Goal: Task Accomplishment & Management: Manage account settings

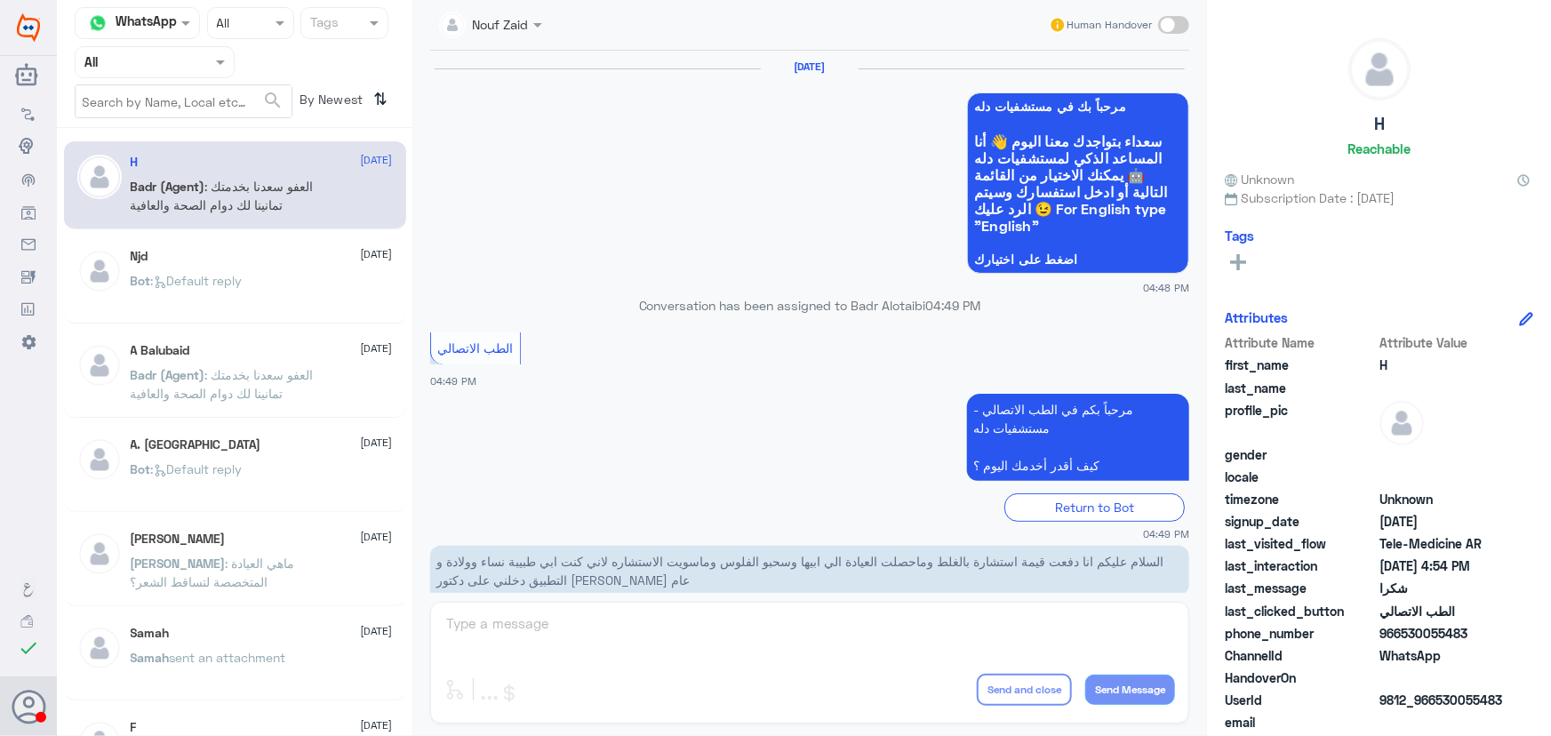
scroll to position [846, 0]
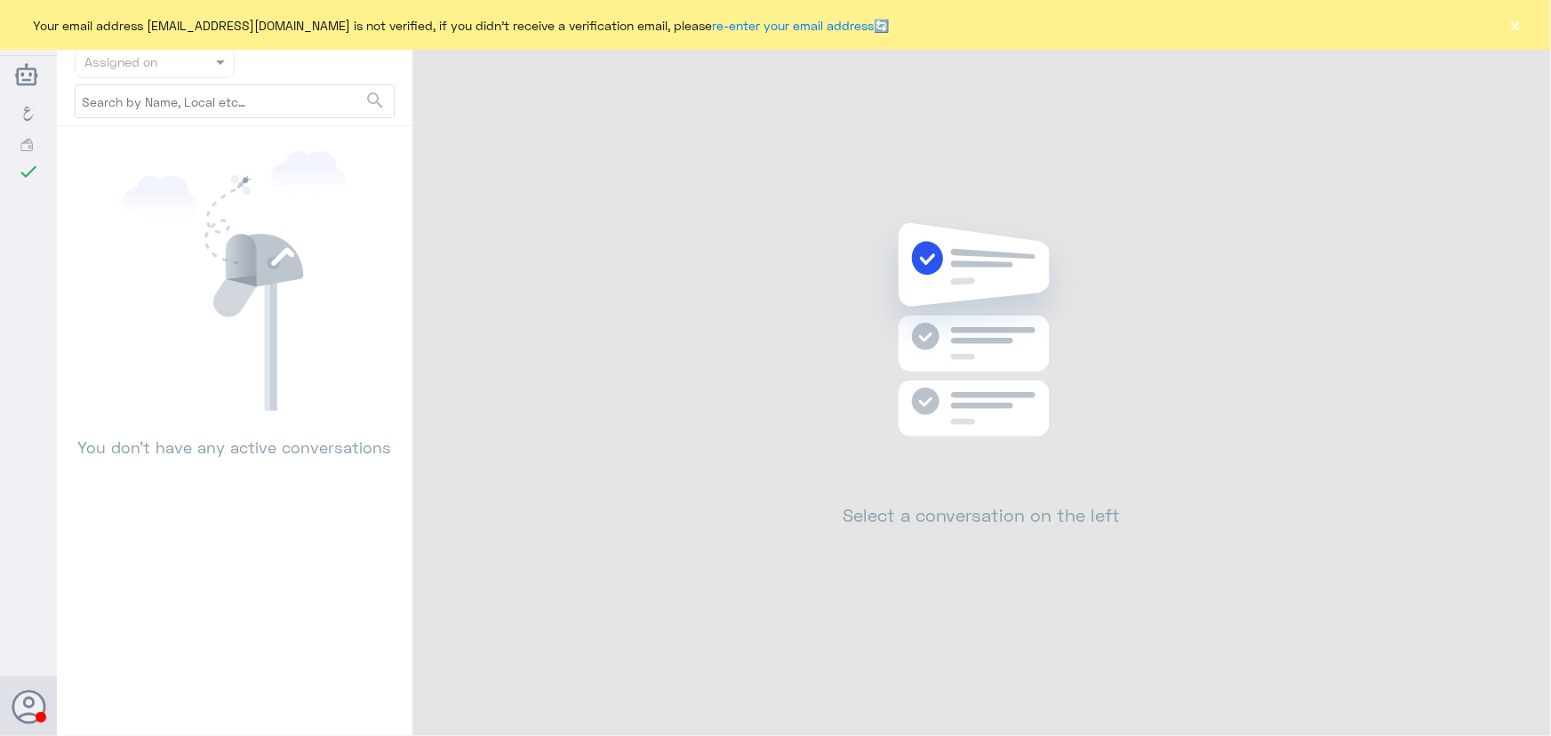
click at [1509, 26] on button "×" at bounding box center [1515, 25] width 18 height 18
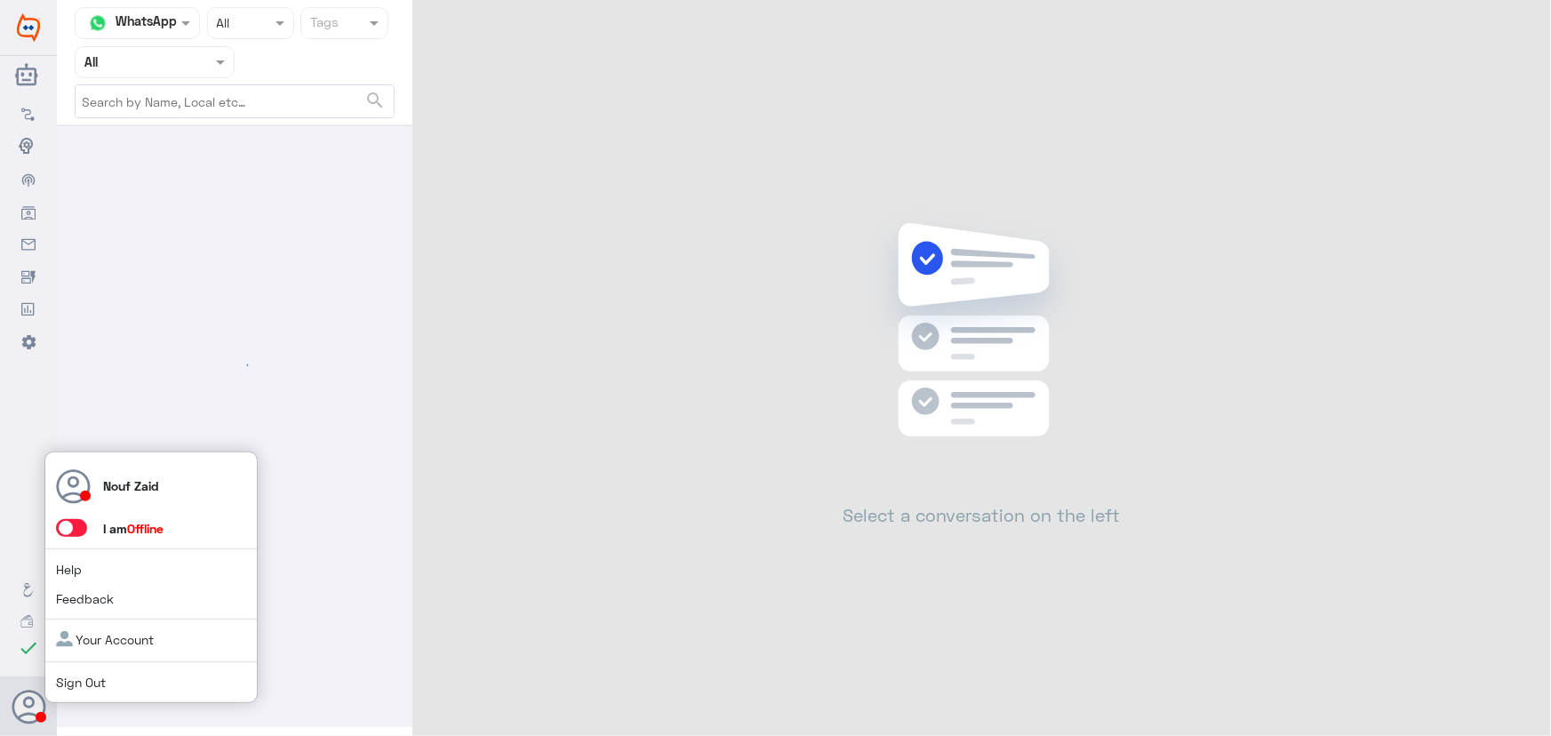
click at [79, 528] on span at bounding box center [71, 528] width 31 height 18
click at [0, 0] on input "checkbox" at bounding box center [0, 0] width 0 height 0
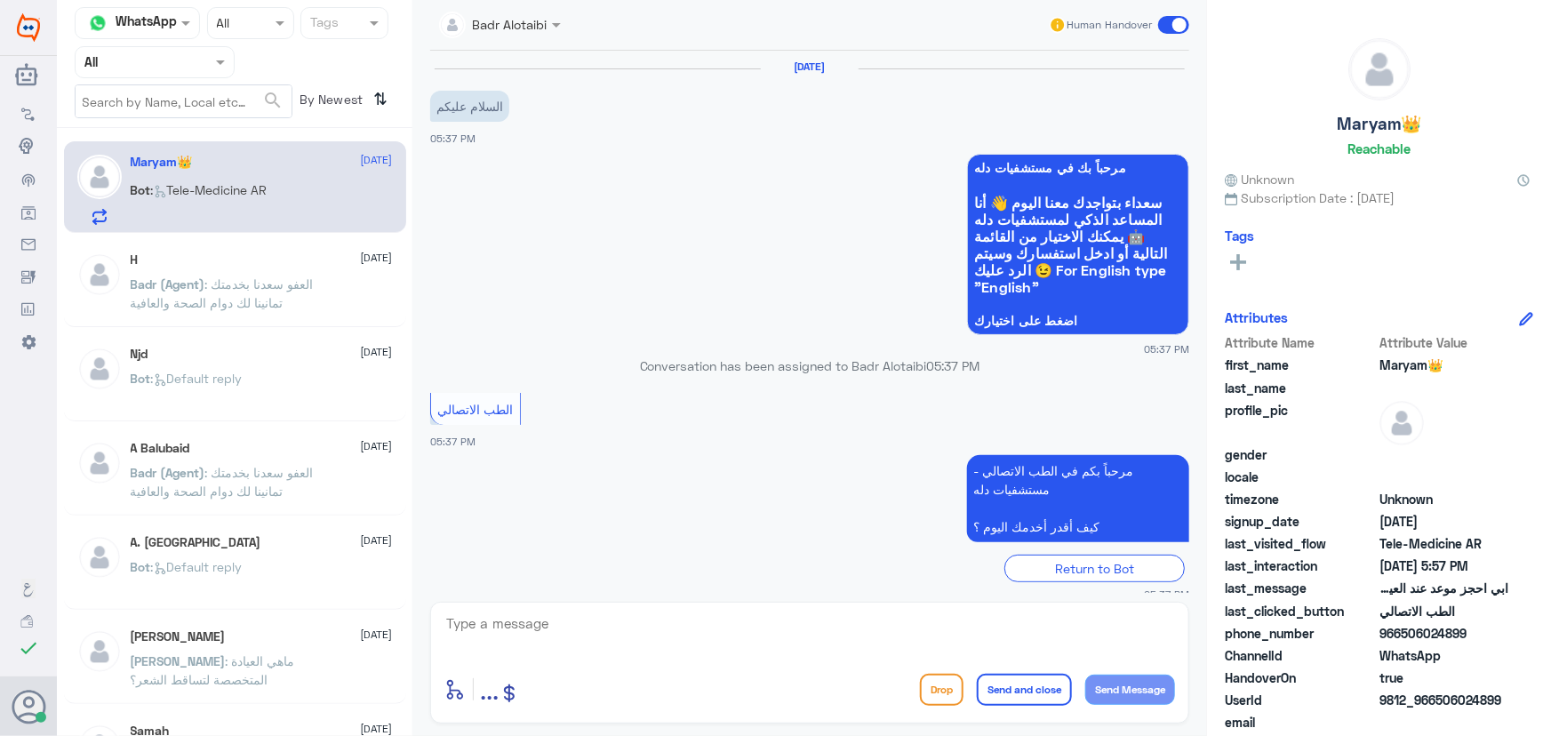
scroll to position [729, 0]
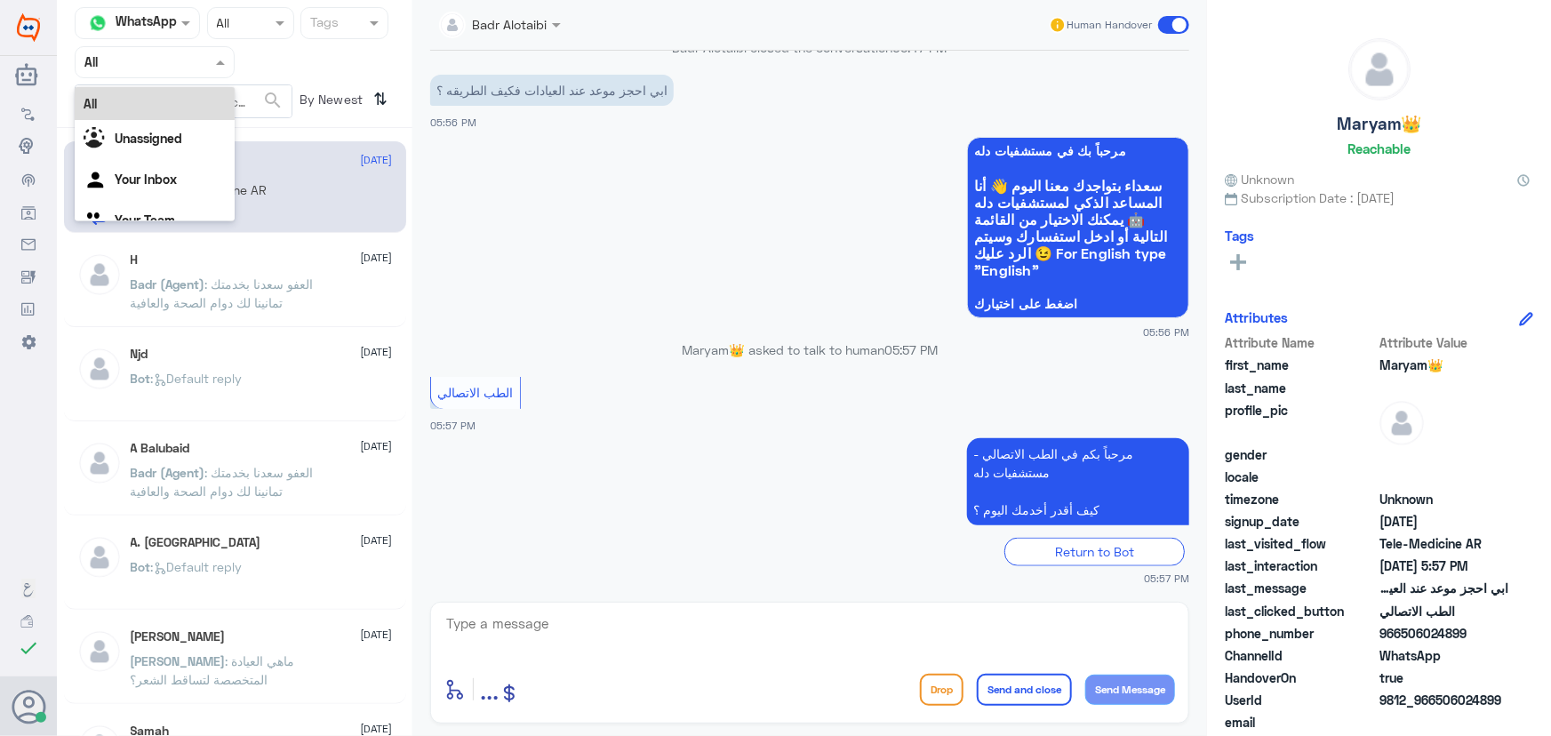
click at [140, 75] on div "Agent Filter All" at bounding box center [155, 62] width 160 height 32
click at [154, 172] on Inbox "Your Inbox" at bounding box center [146, 179] width 62 height 15
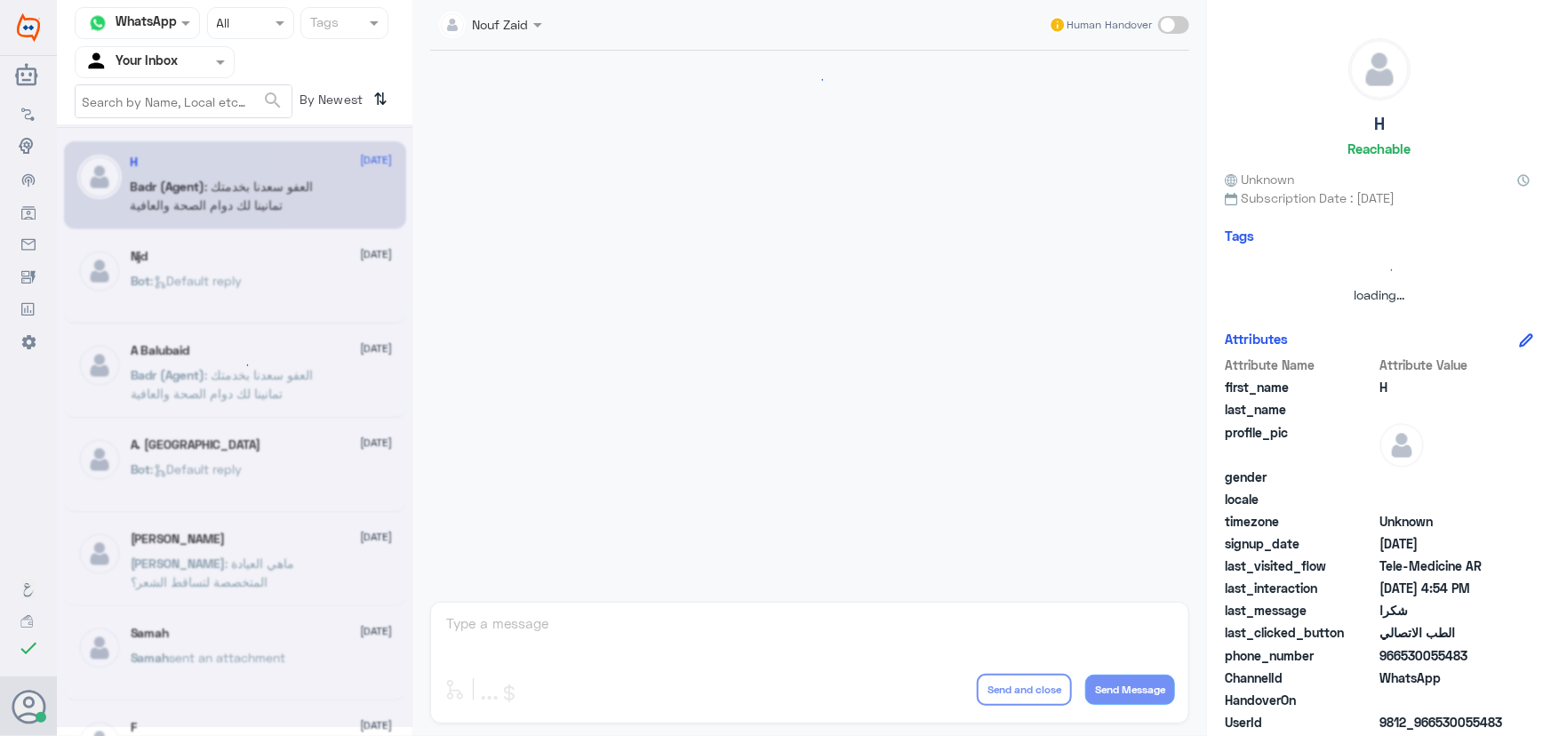
scroll to position [846, 0]
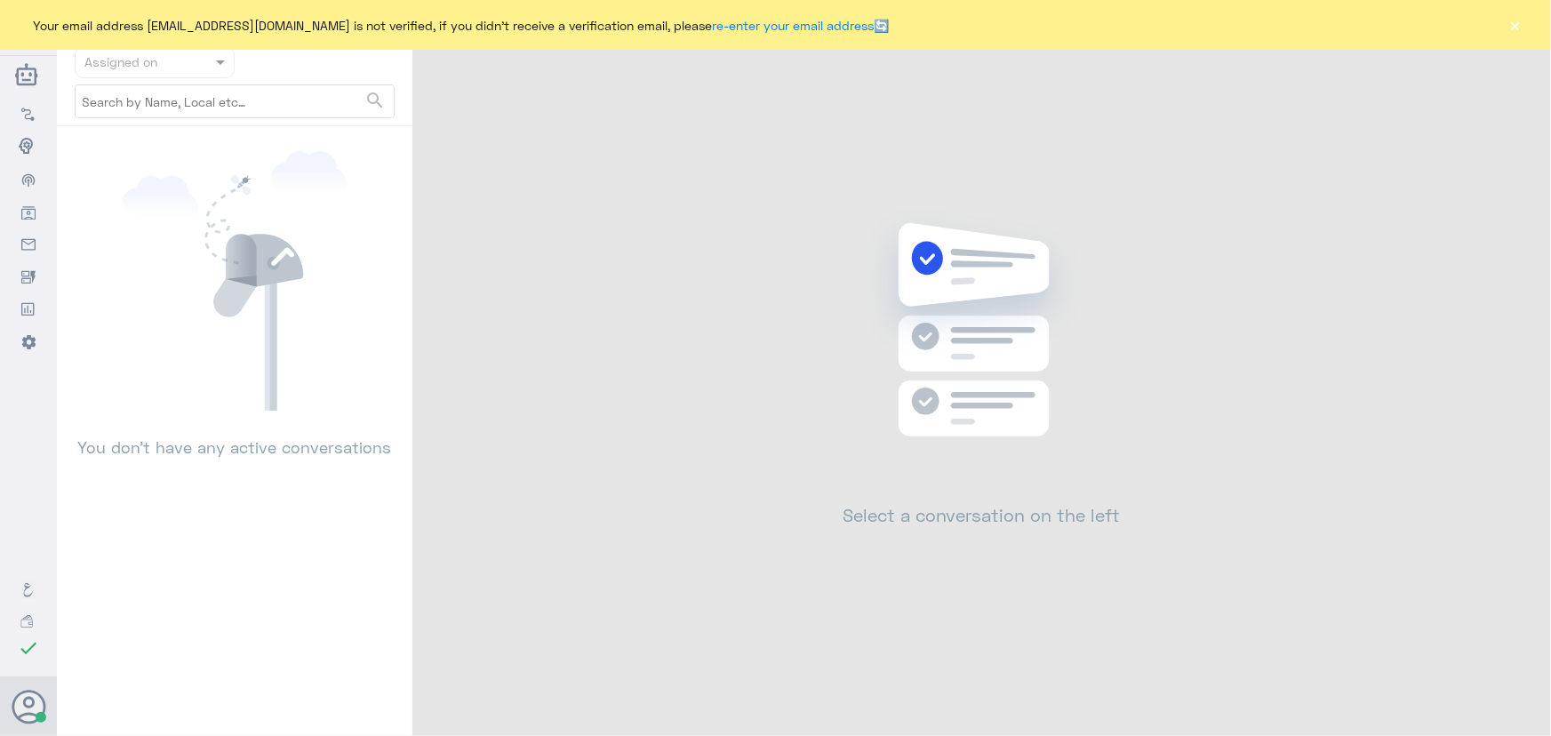
click at [1502, 26] on div "Your email address [EMAIL_ADDRESS][DOMAIN_NAME] is not verified, if you didn't …" at bounding box center [775, 25] width 1551 height 50
click at [1511, 30] on button "×" at bounding box center [1515, 25] width 18 height 18
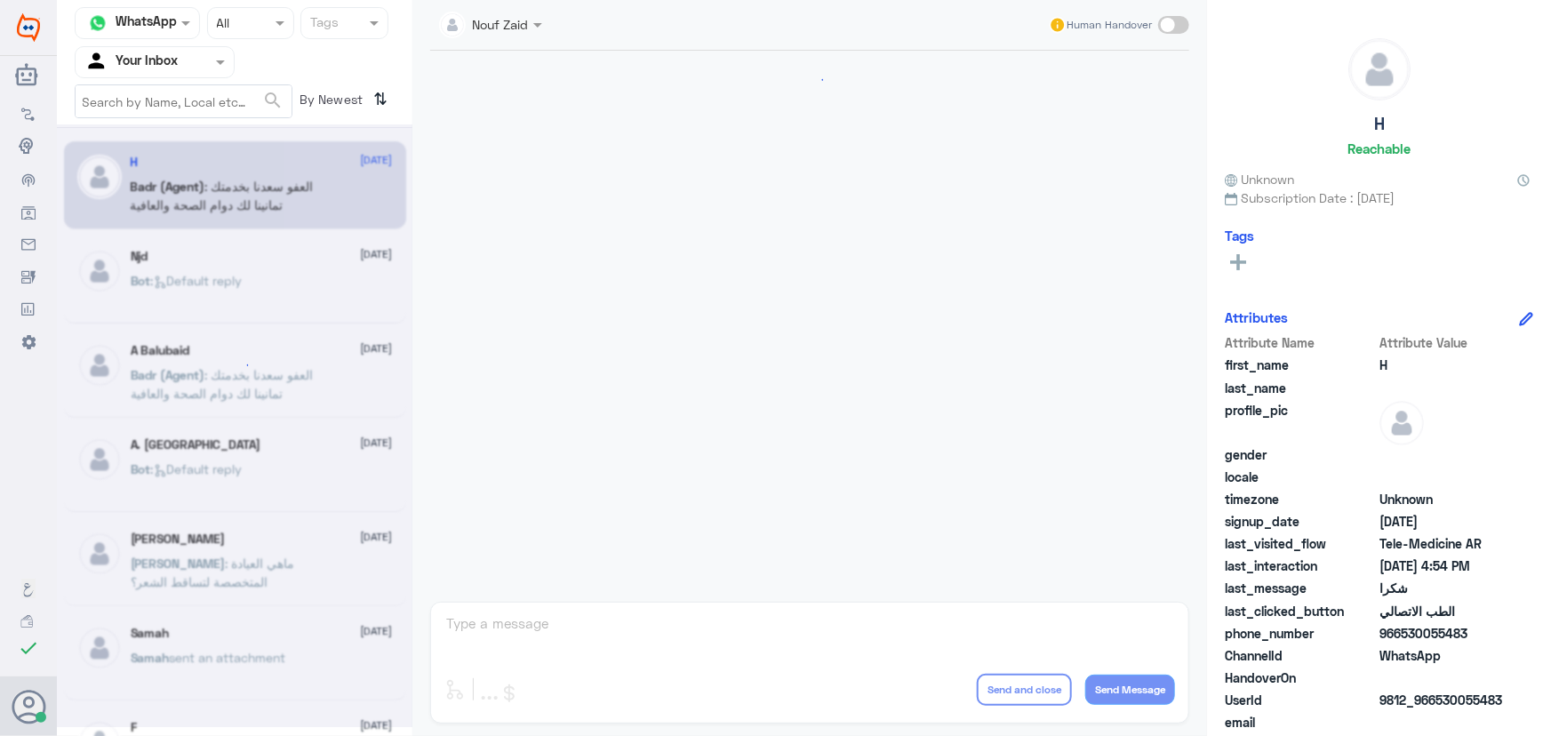
scroll to position [846, 0]
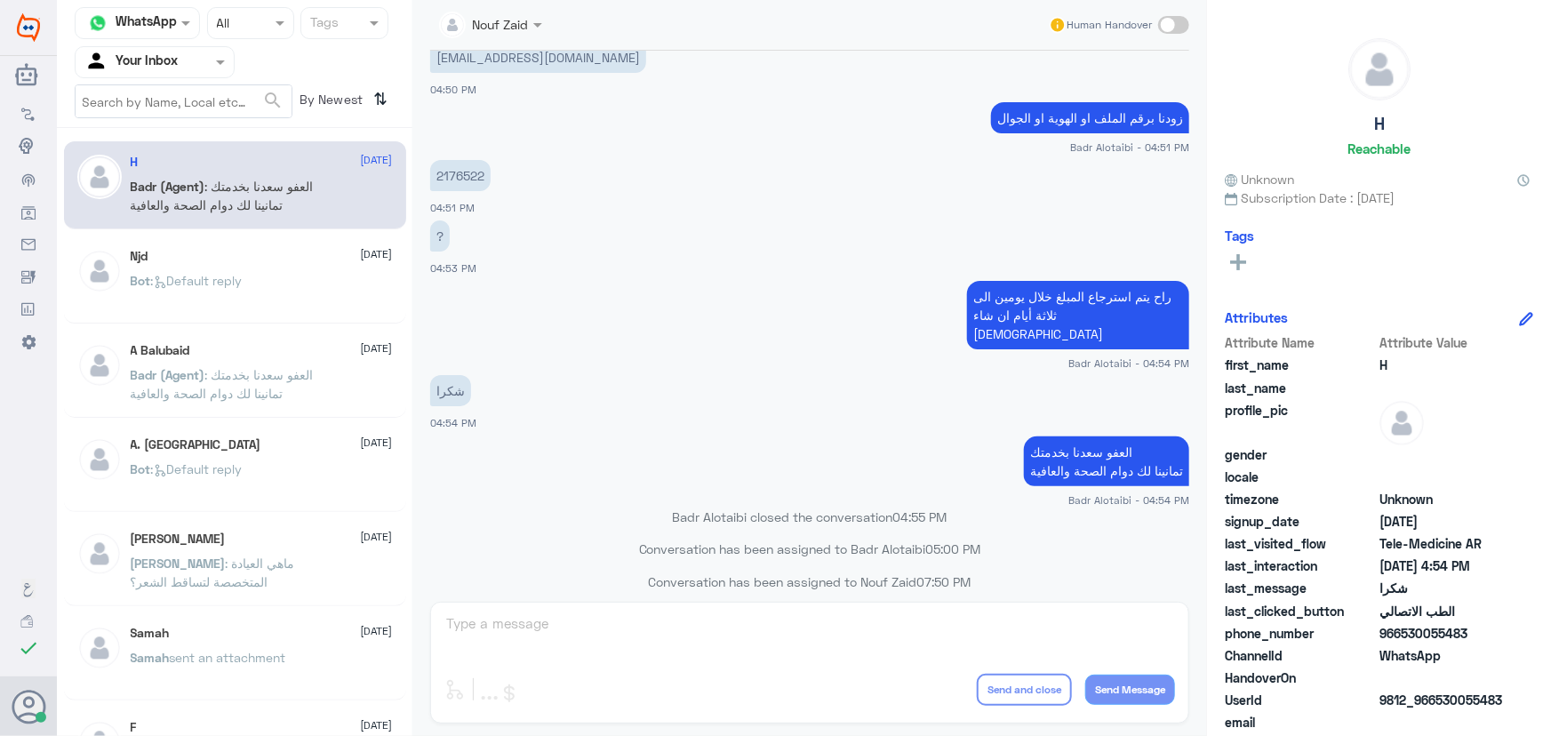
click at [195, 78] on nav "Channel WhatsApp Status × All Tags Agent Filter Your Inbox search By Newest ⇅" at bounding box center [234, 67] width 355 height 121
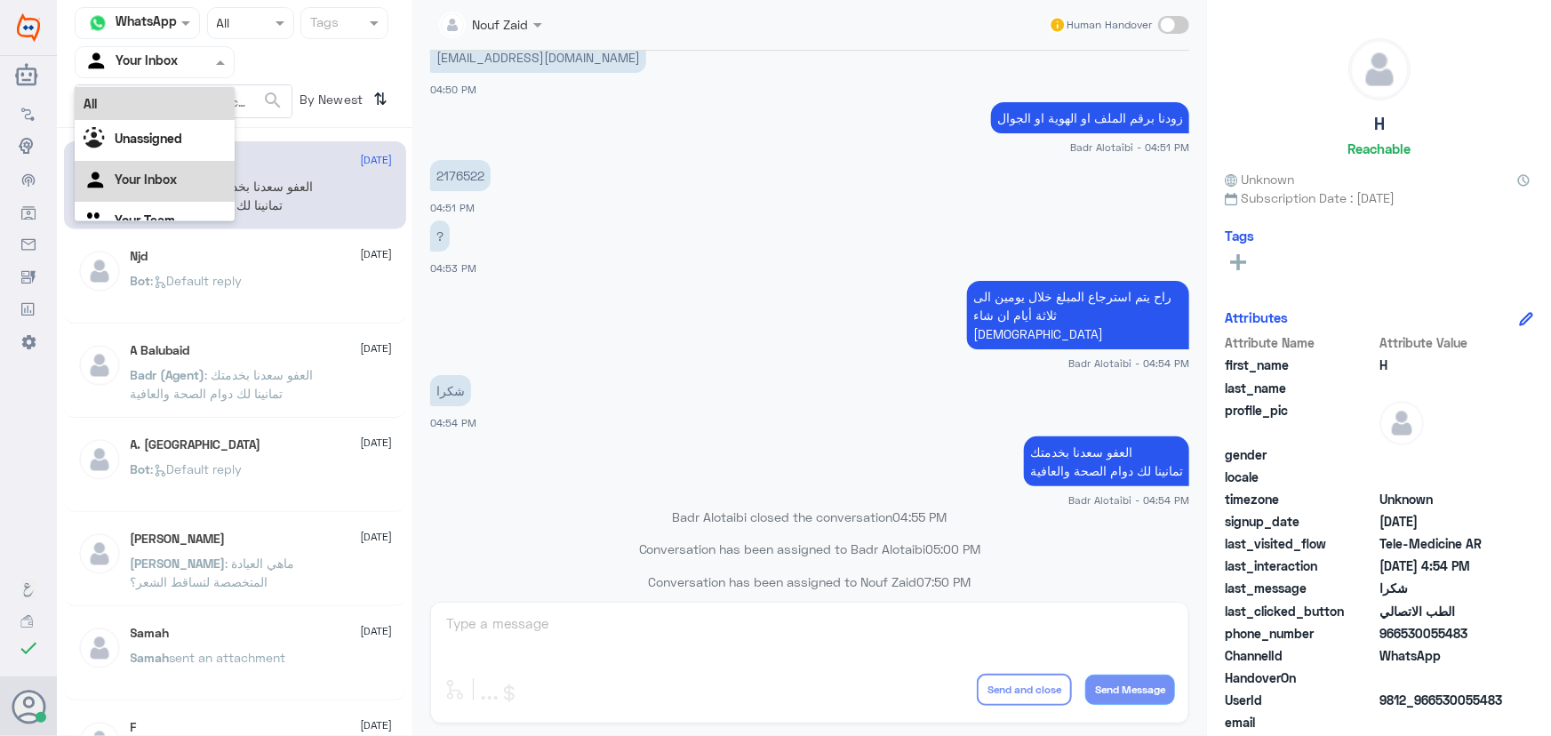
click at [161, 97] on div "All" at bounding box center [155, 103] width 160 height 33
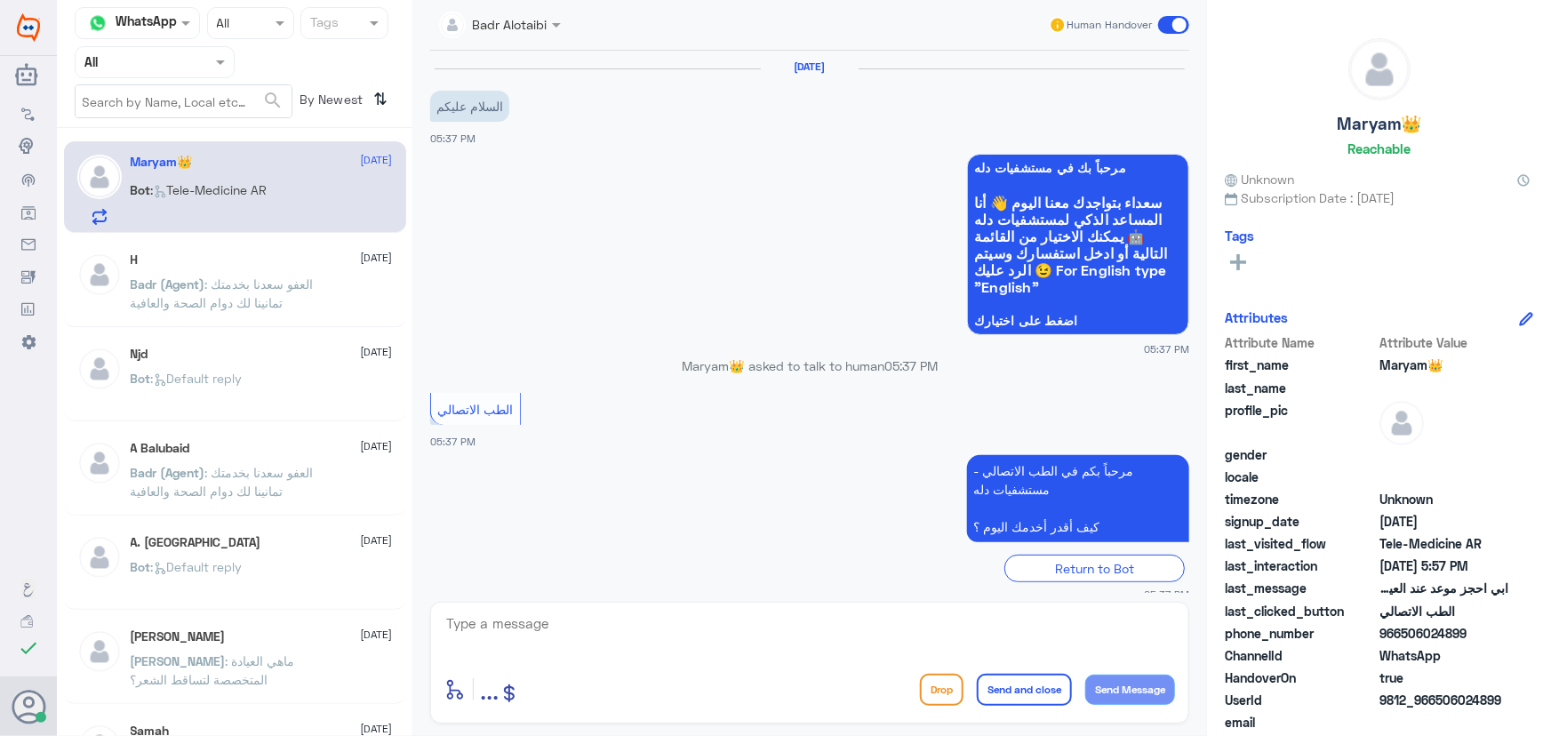
scroll to position [729, 0]
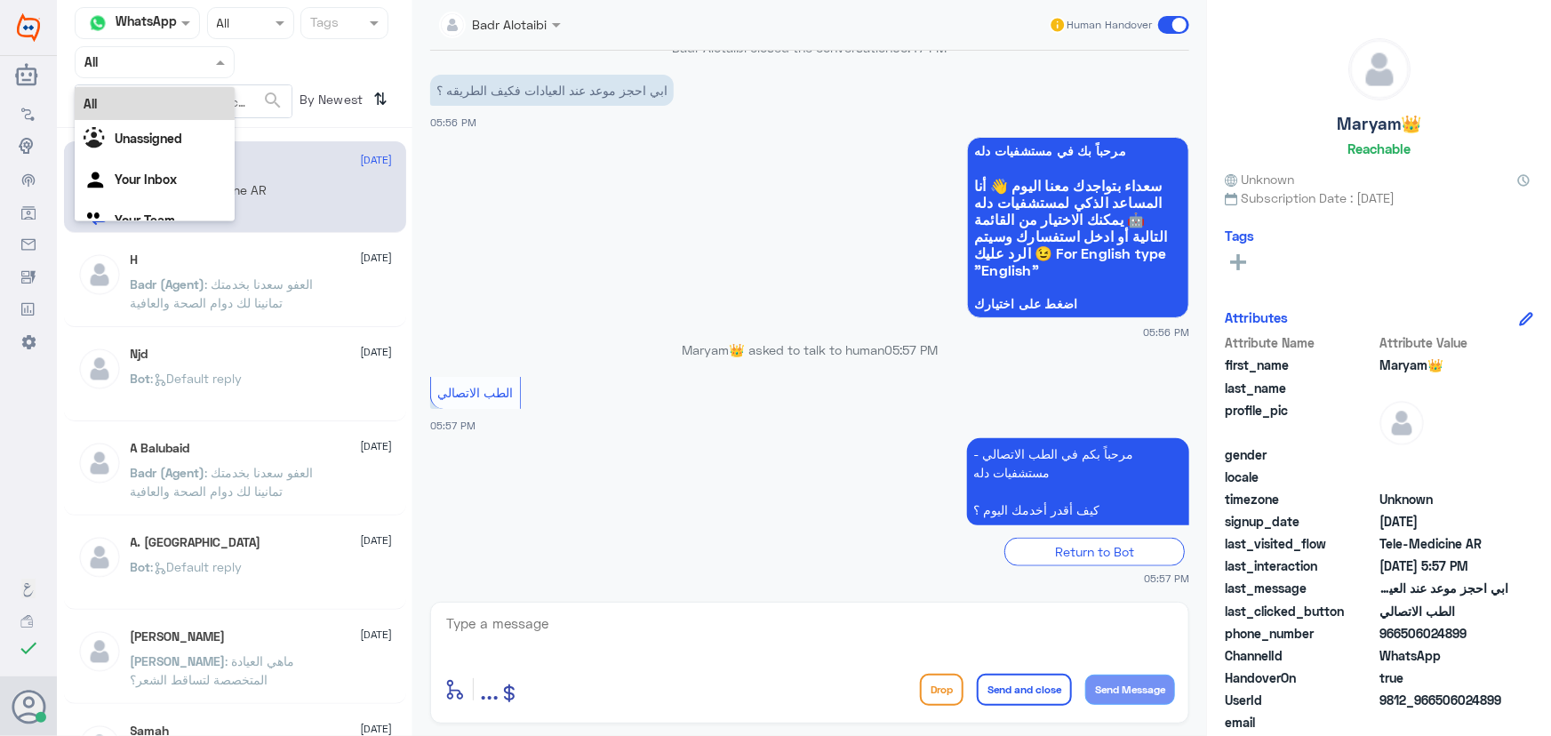
click at [142, 62] on input "text" at bounding box center [133, 62] width 98 height 20
click at [141, 189] on div "Your Inbox" at bounding box center [155, 181] width 160 height 41
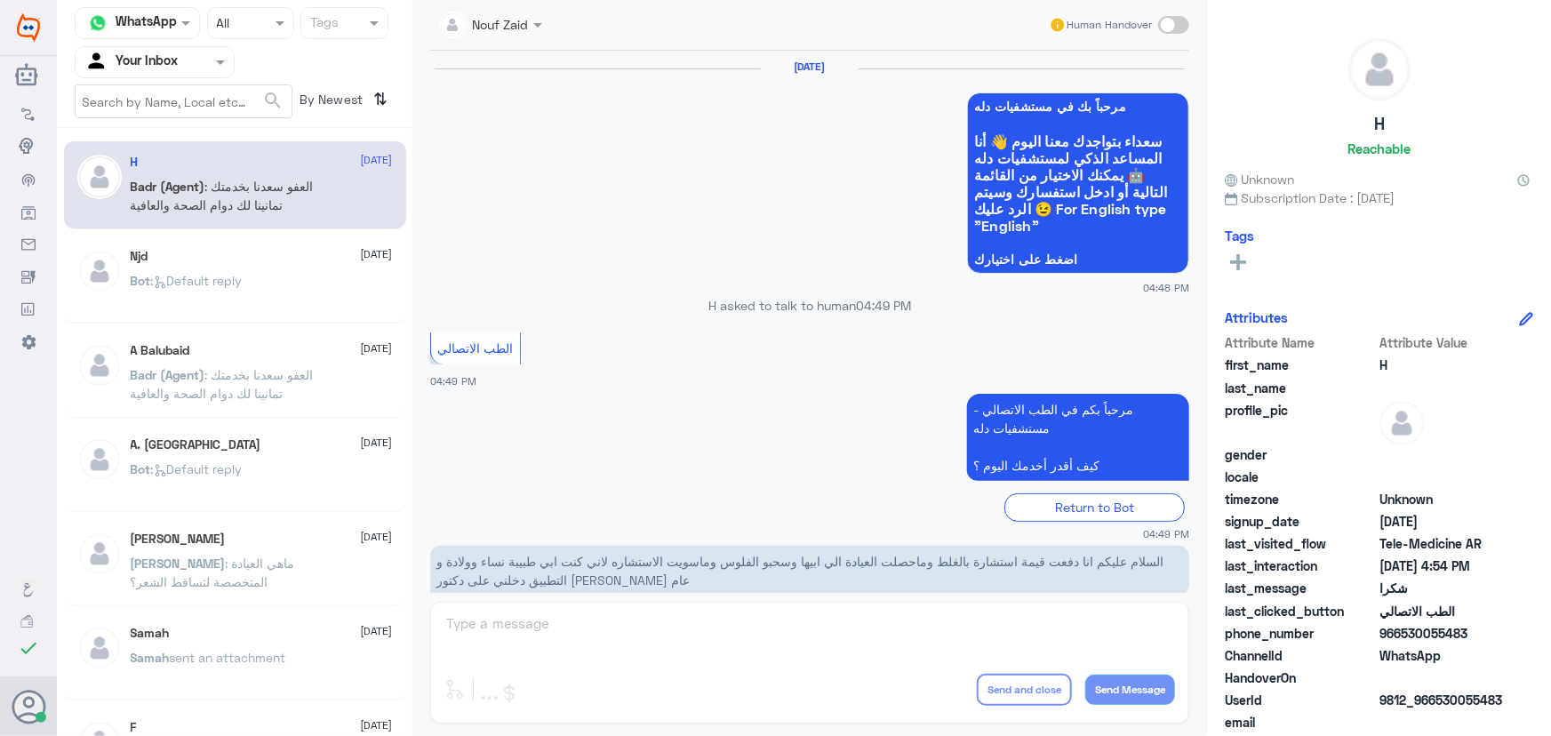
scroll to position [846, 0]
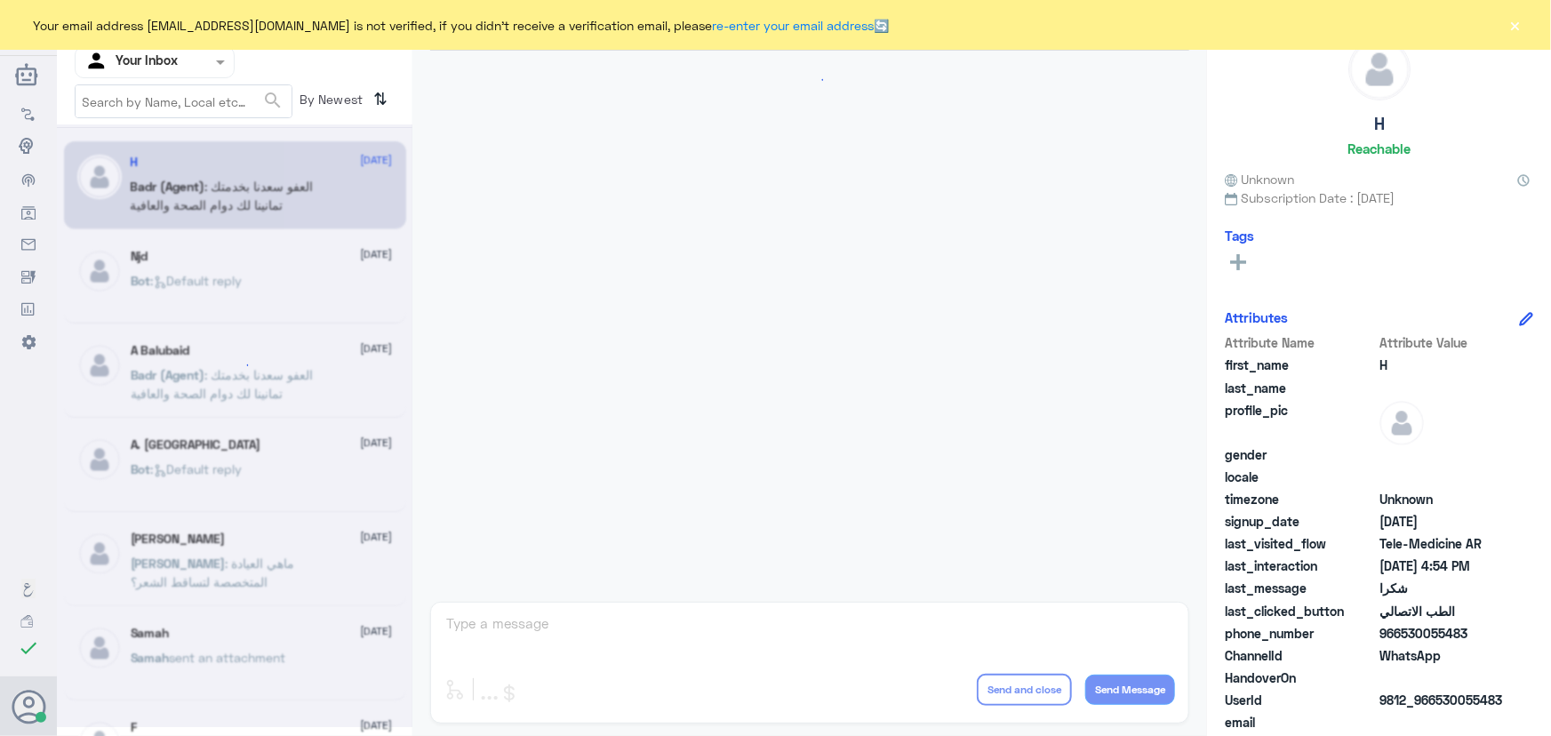
scroll to position [846, 0]
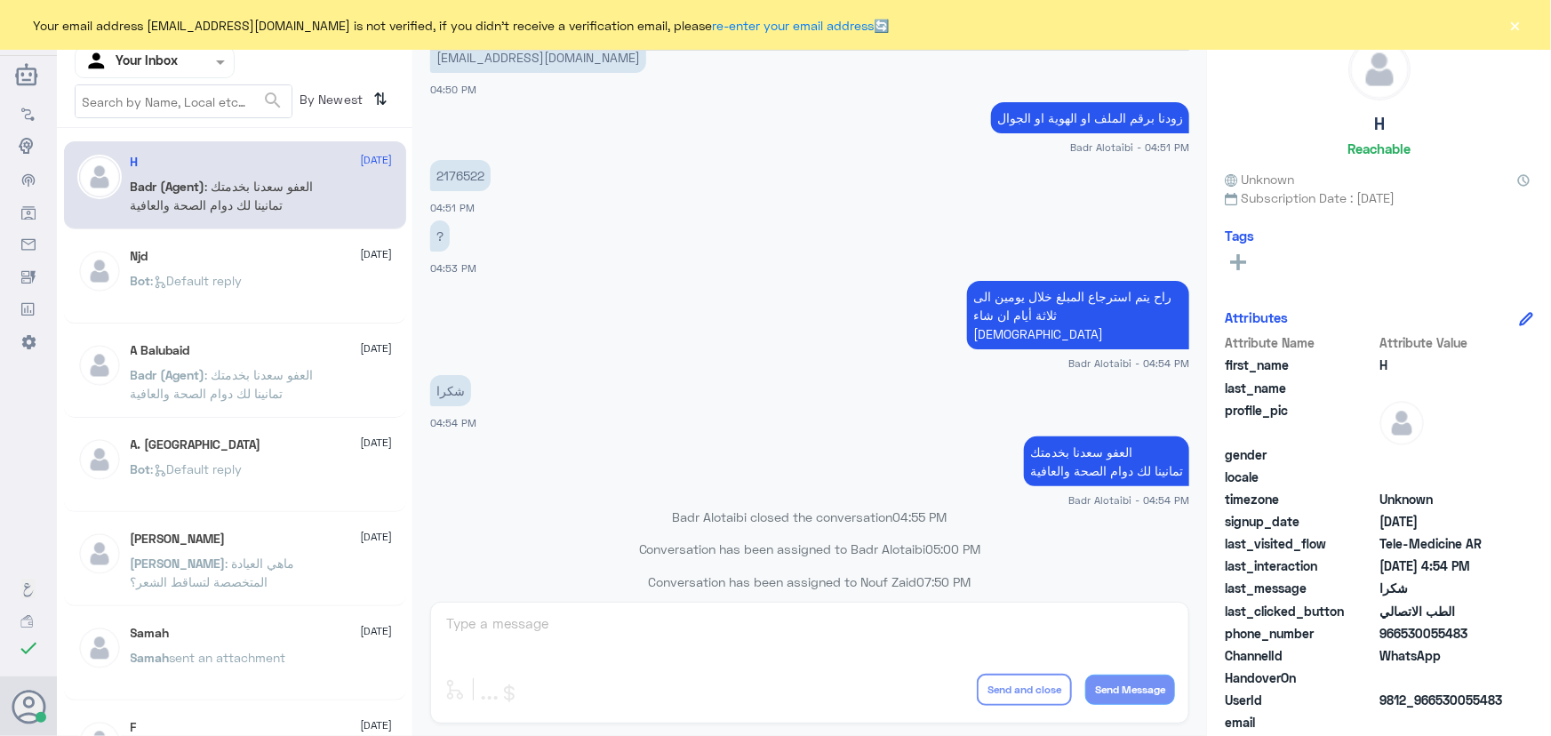
click at [1514, 26] on div "Your email address n_zaid@DallahHealth.com is not verified, if you didn't recei…" at bounding box center [775, 25] width 1551 height 50
click at [1512, 26] on button "×" at bounding box center [1515, 25] width 18 height 18
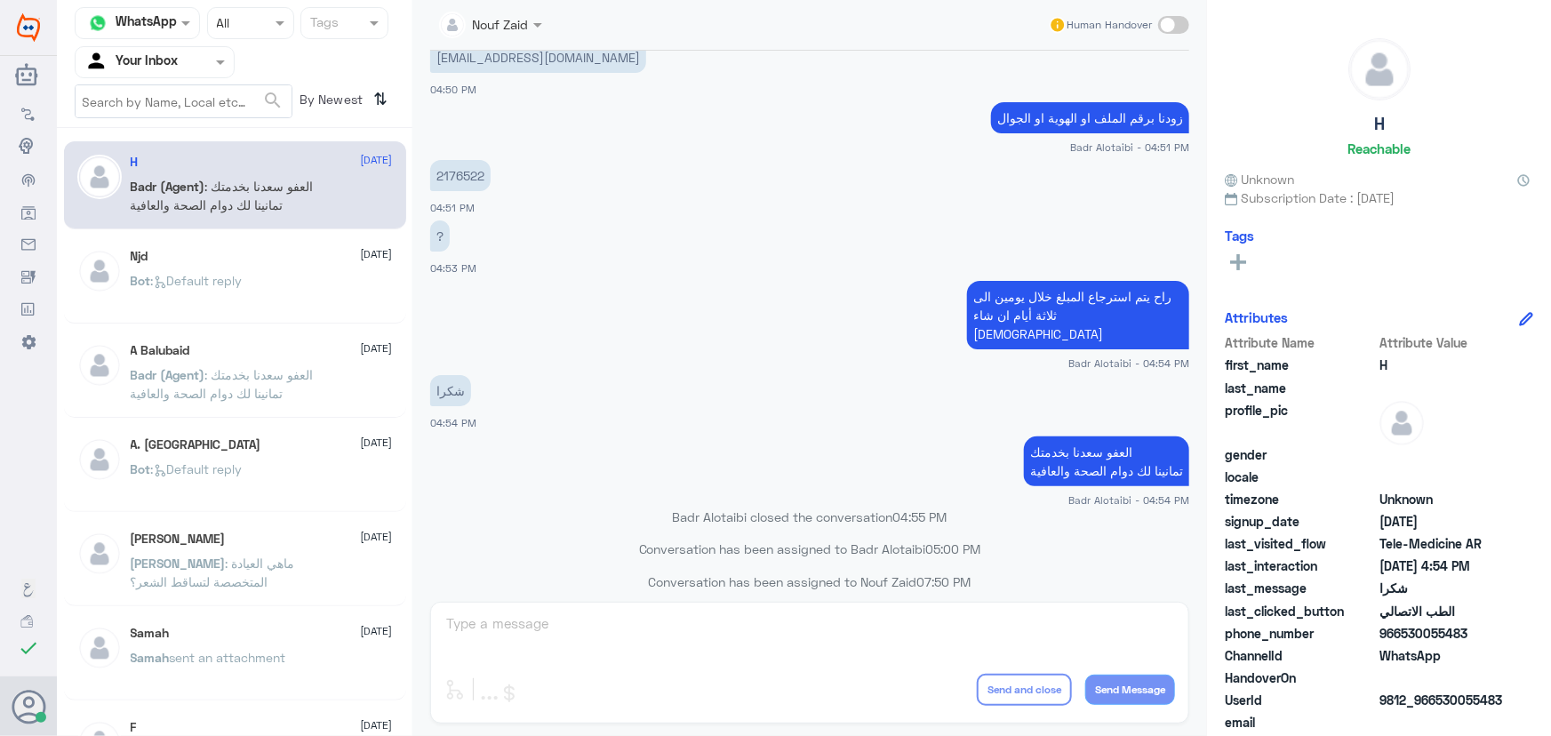
click at [182, 59] on div at bounding box center [155, 62] width 158 height 20
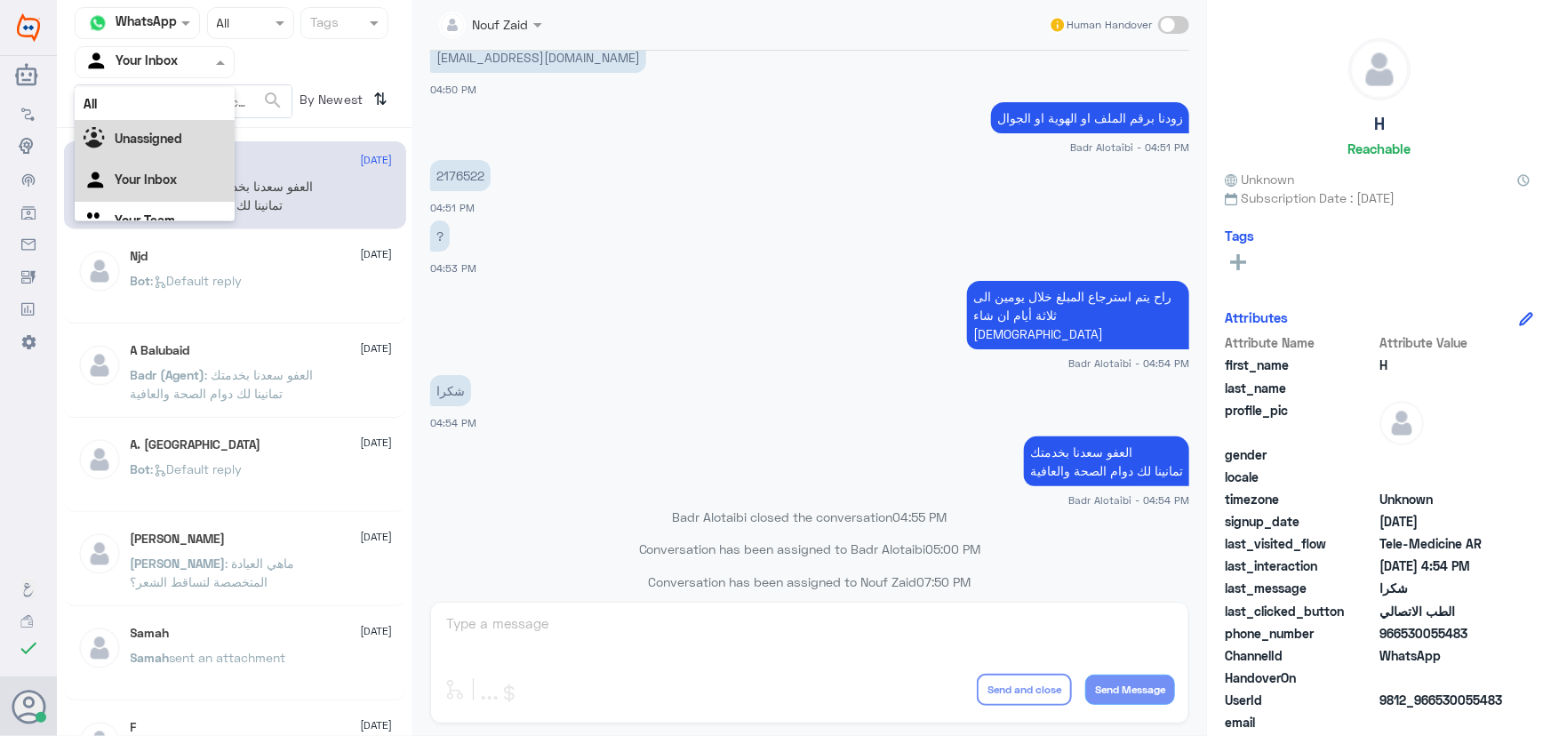
drag, startPoint x: 171, startPoint y: 120, endPoint x: 171, endPoint y: 130, distance: 9.8
click at [171, 130] on div "Unassigned" at bounding box center [155, 140] width 160 height 41
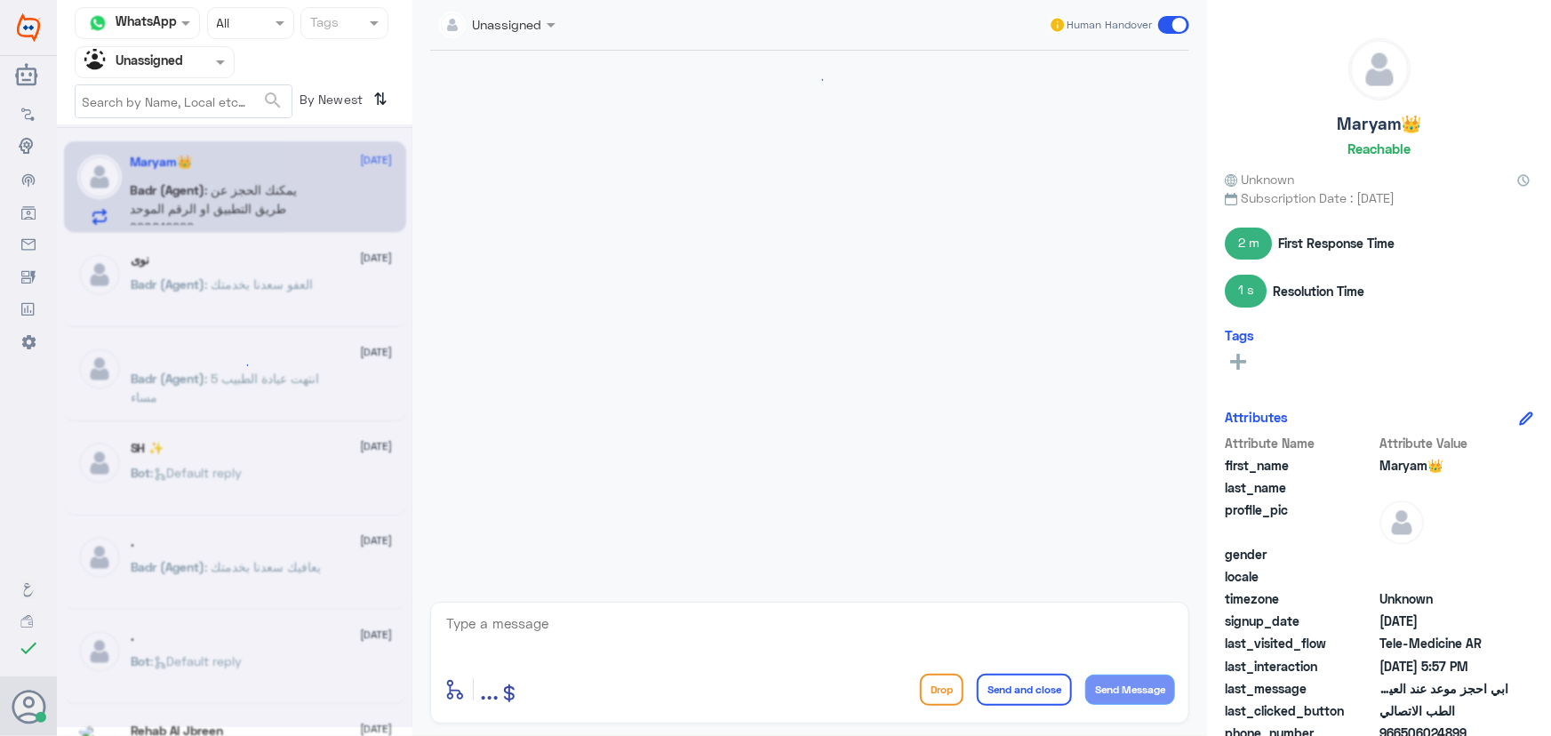
scroll to position [888, 0]
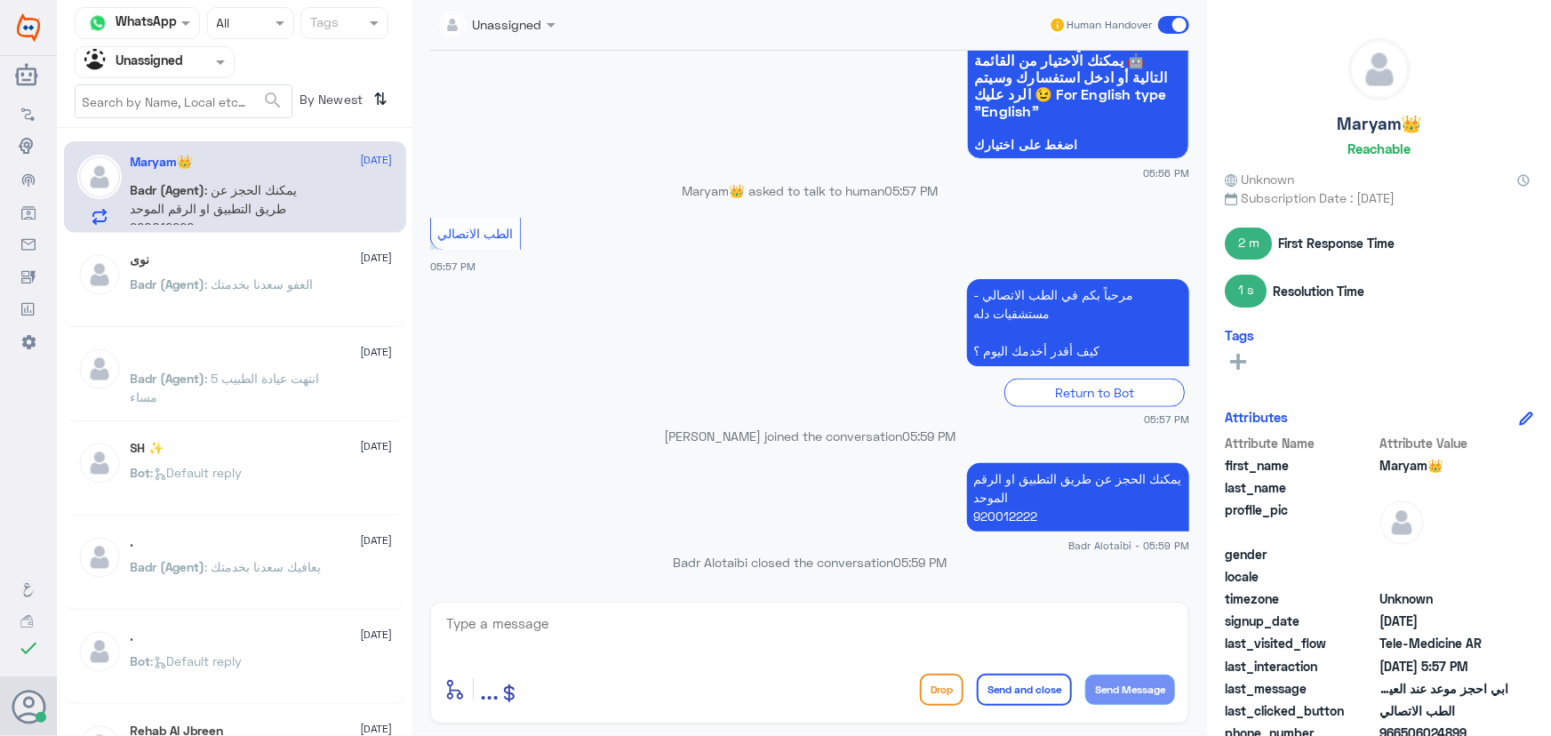
click at [319, 252] on div "نوى 16 August" at bounding box center [262, 259] width 262 height 15
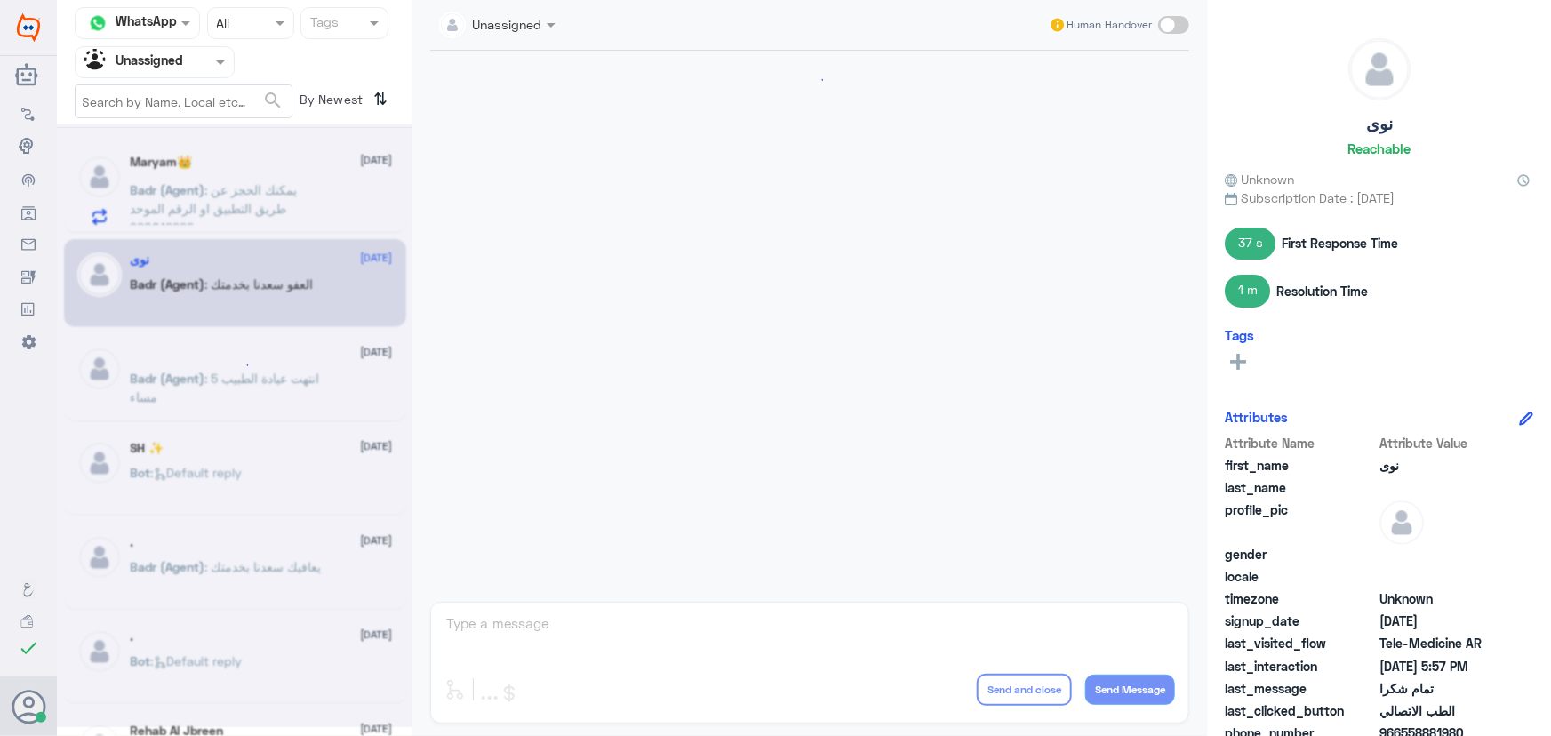
scroll to position [529, 0]
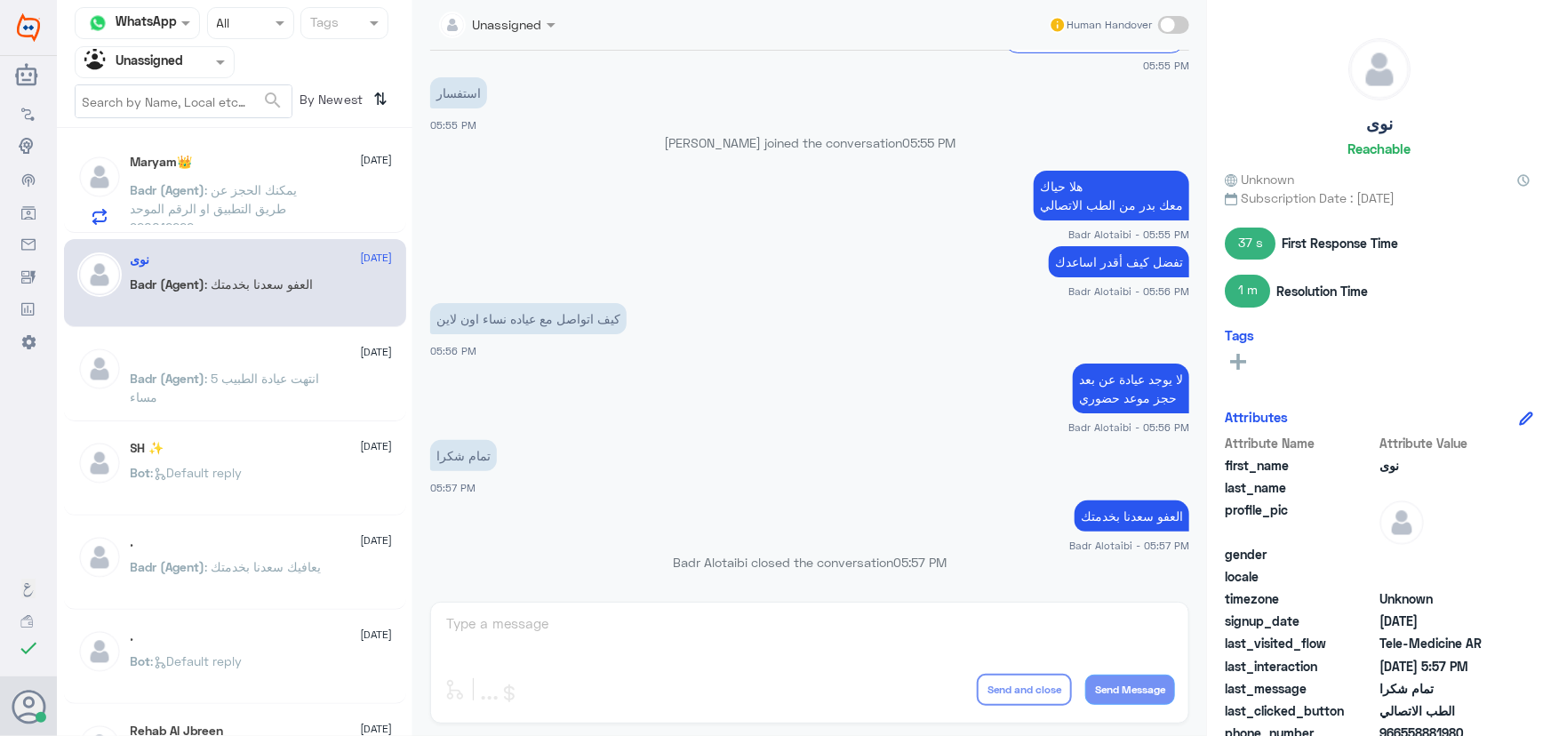
click at [304, 389] on p "Badr (Agent) : انتهت عيادة الطبيب 5 مساء" at bounding box center [231, 391] width 200 height 44
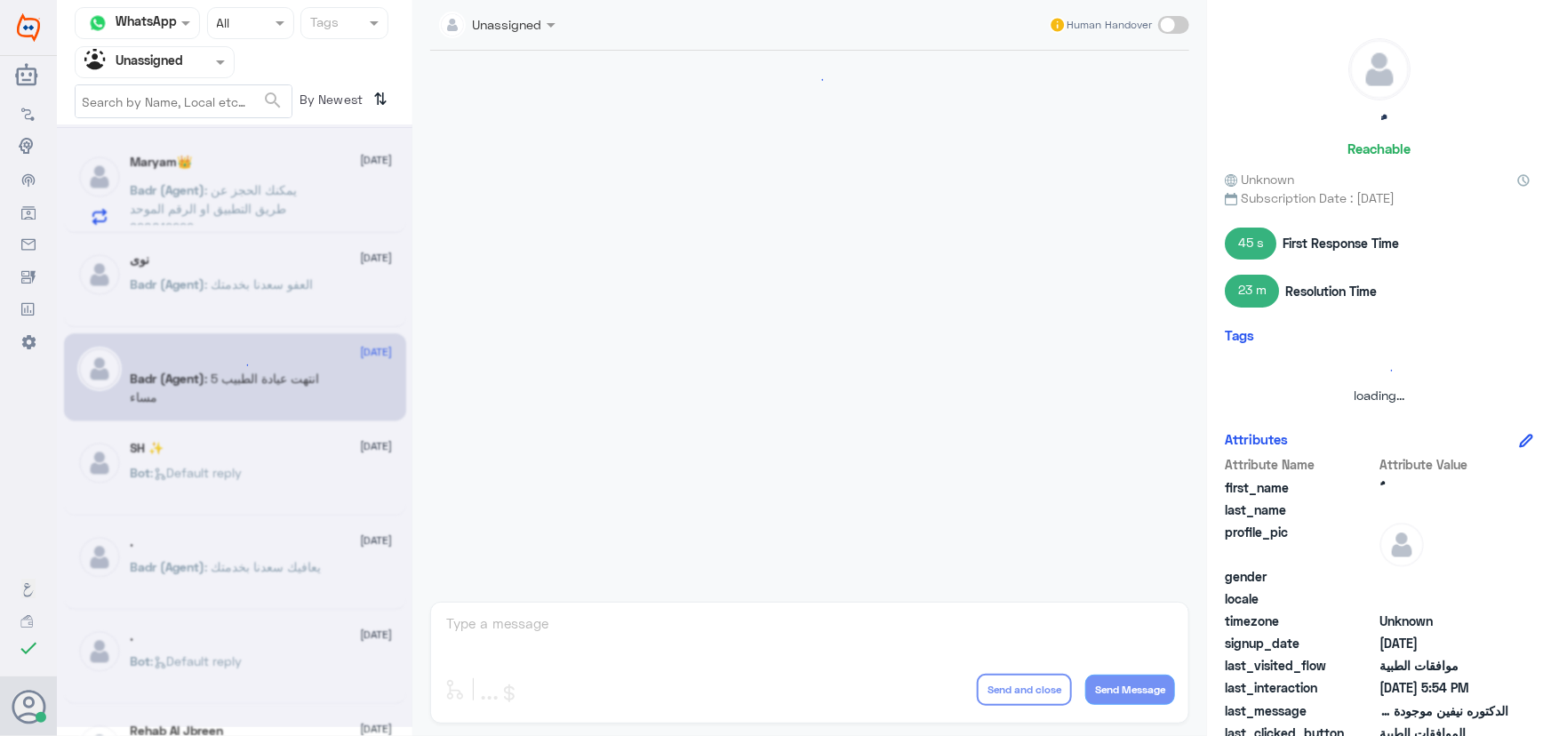
scroll to position [684, 0]
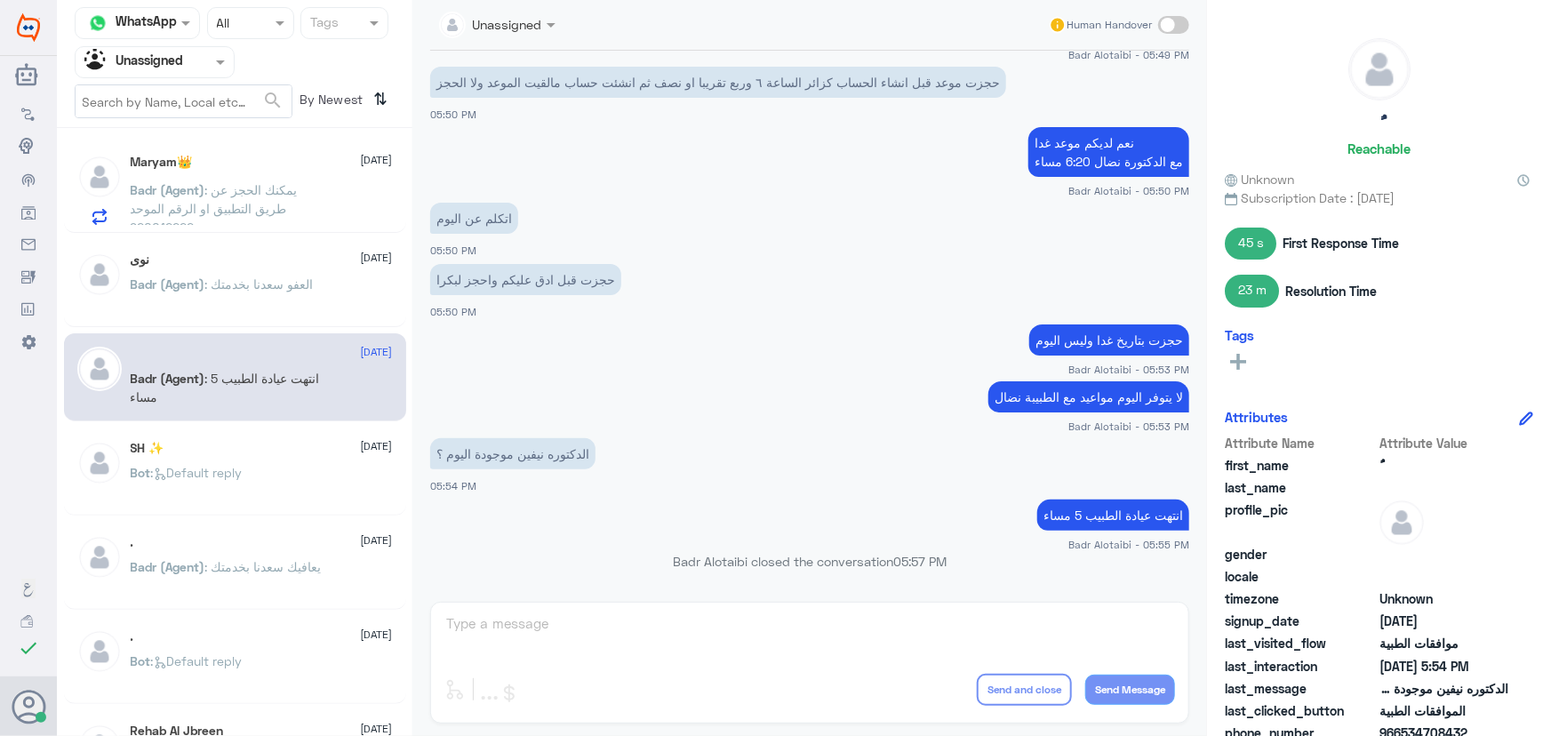
click at [284, 295] on p "Badr (Agent) : العفو سعدنا بخدمتك" at bounding box center [222, 297] width 183 height 44
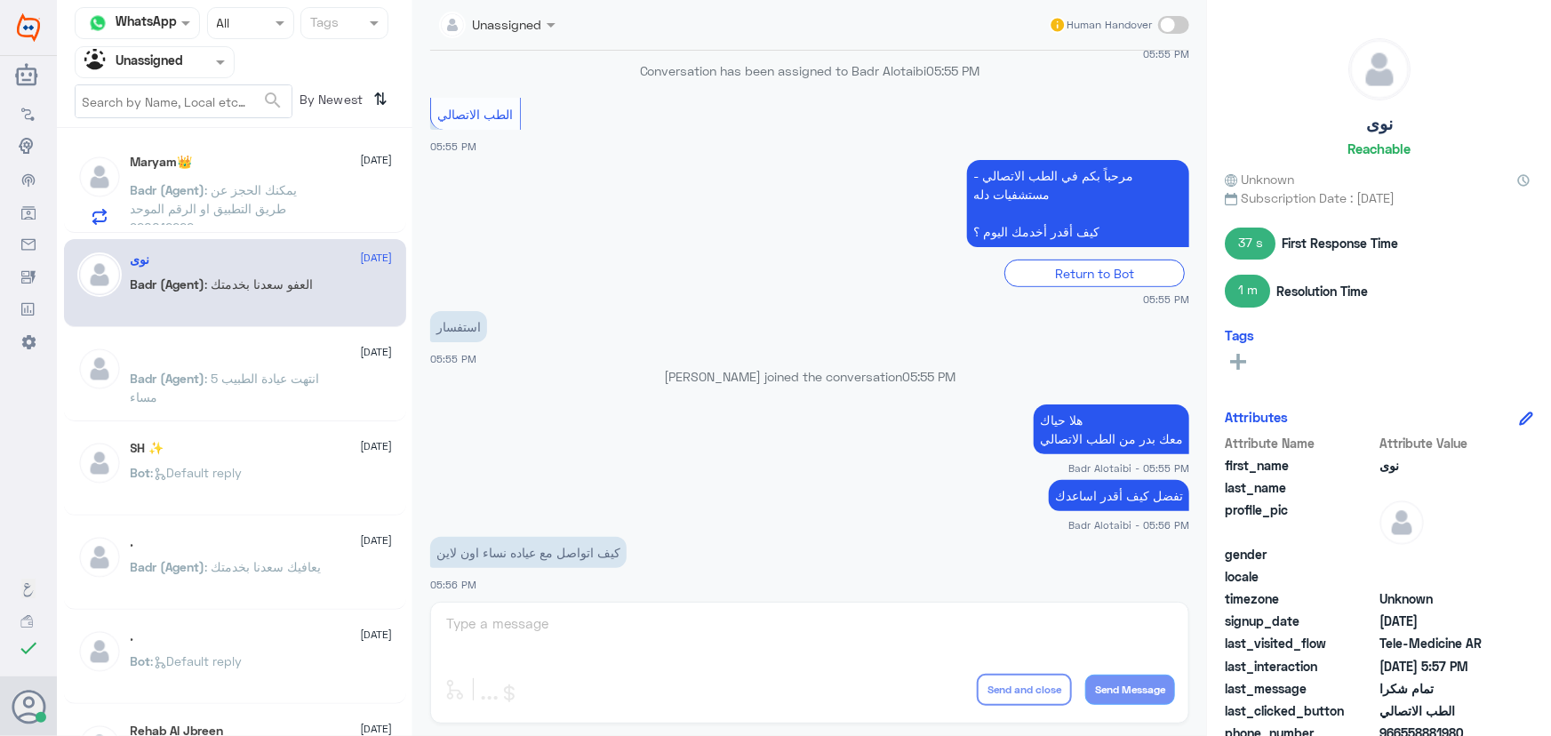
scroll to position [124, 0]
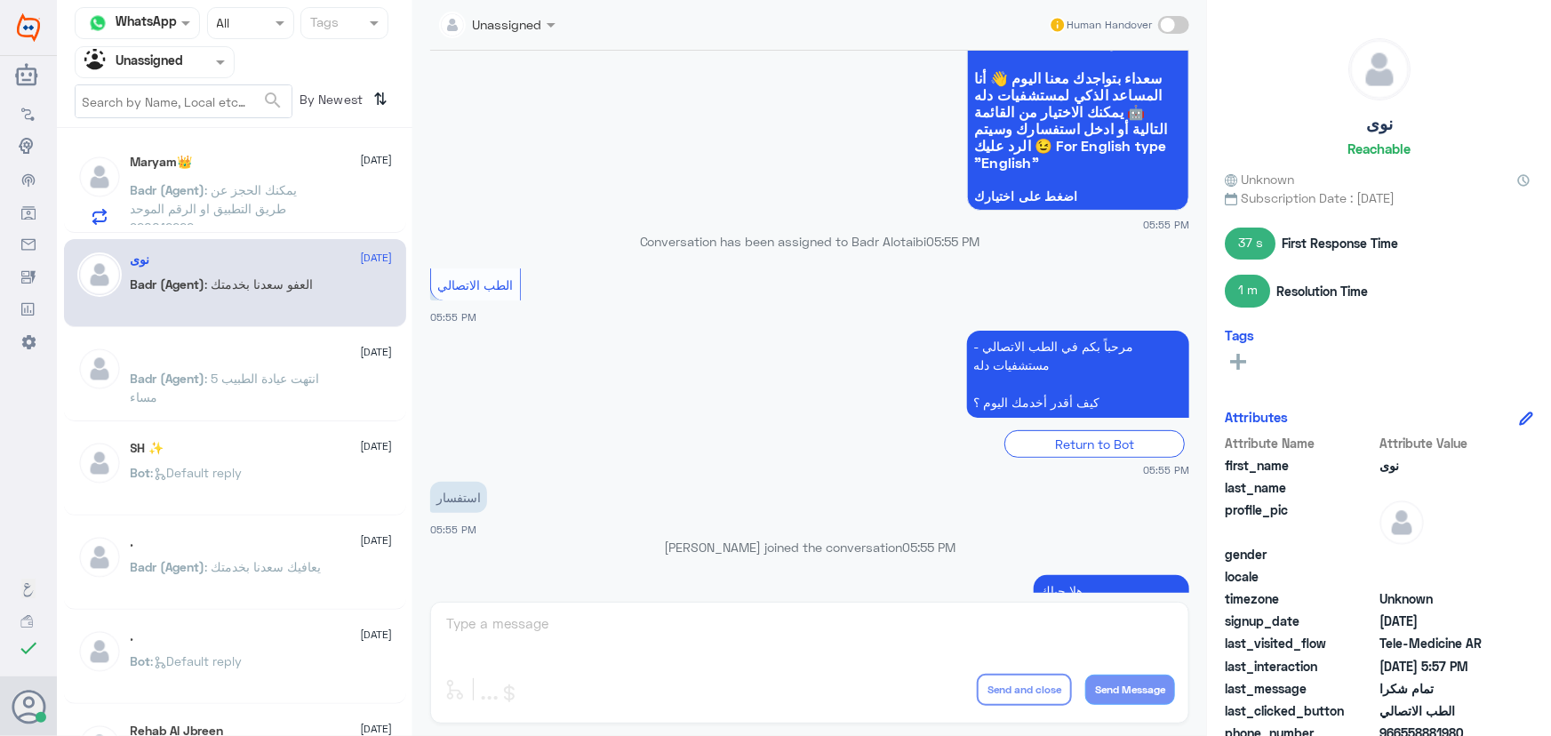
click at [168, 378] on span "Badr (Agent)" at bounding box center [168, 378] width 75 height 15
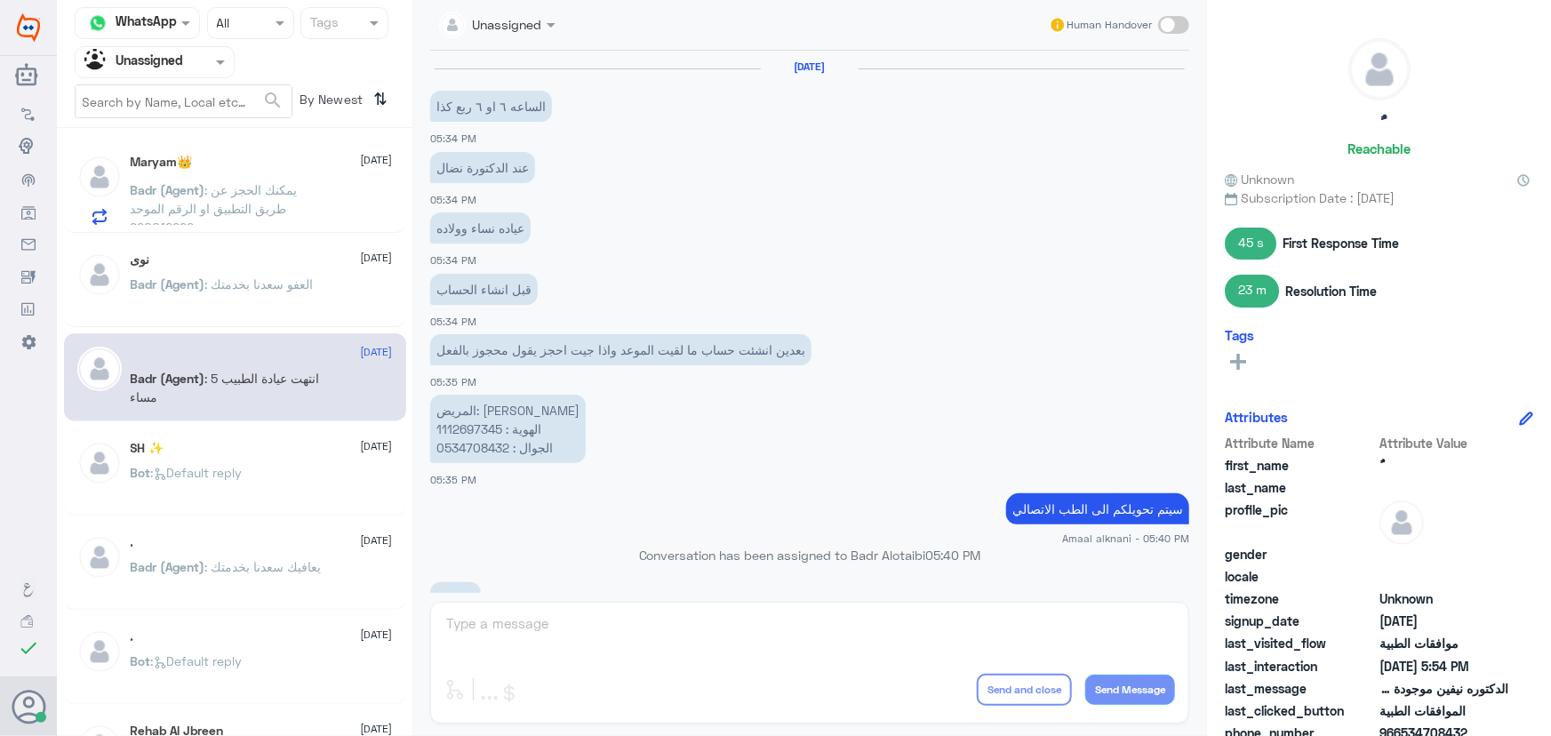
scroll to position [684, 0]
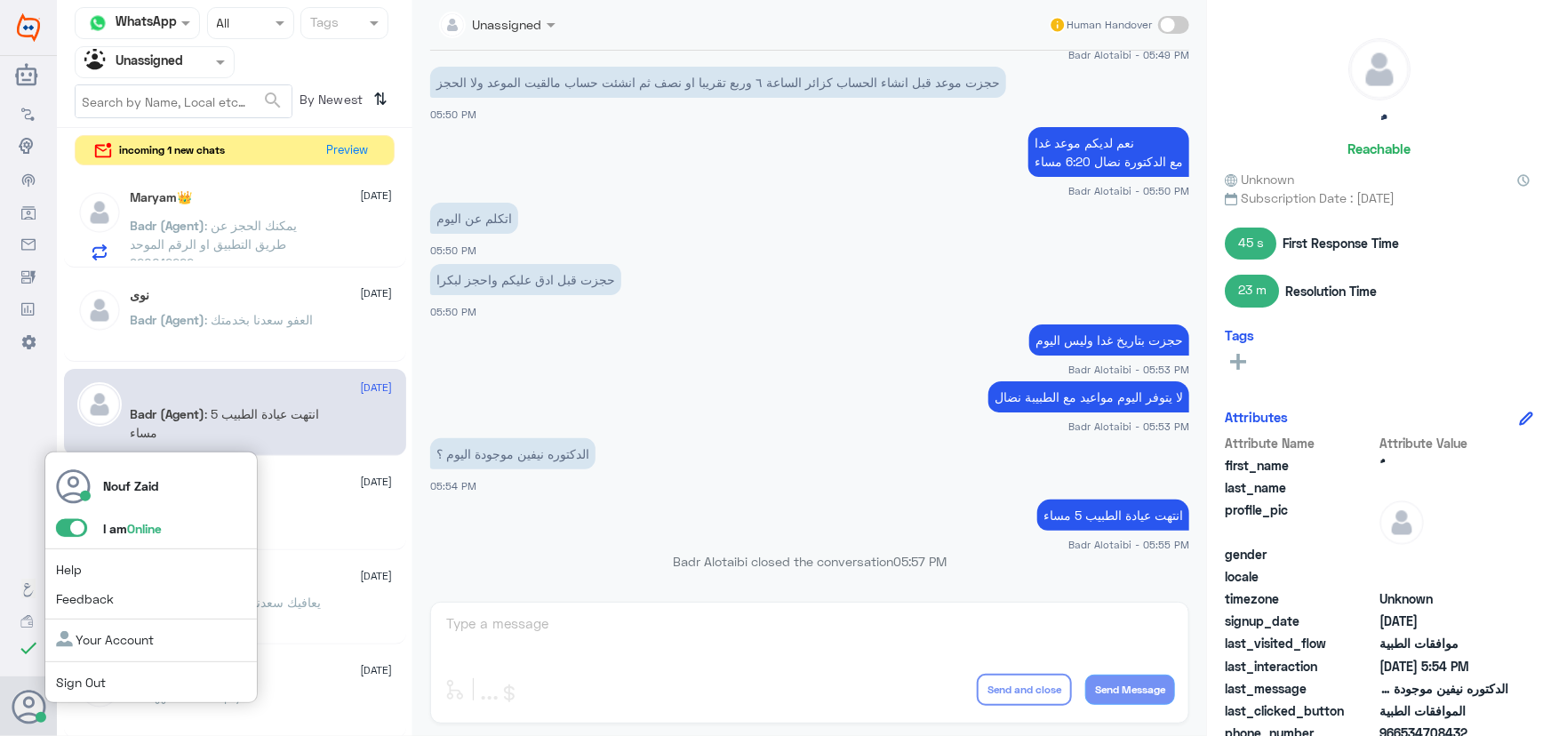
click at [74, 537] on span at bounding box center [79, 528] width 47 height 19
click at [72, 532] on span at bounding box center [71, 528] width 31 height 18
click at [0, 0] on input "checkbox" at bounding box center [0, 0] width 0 height 0
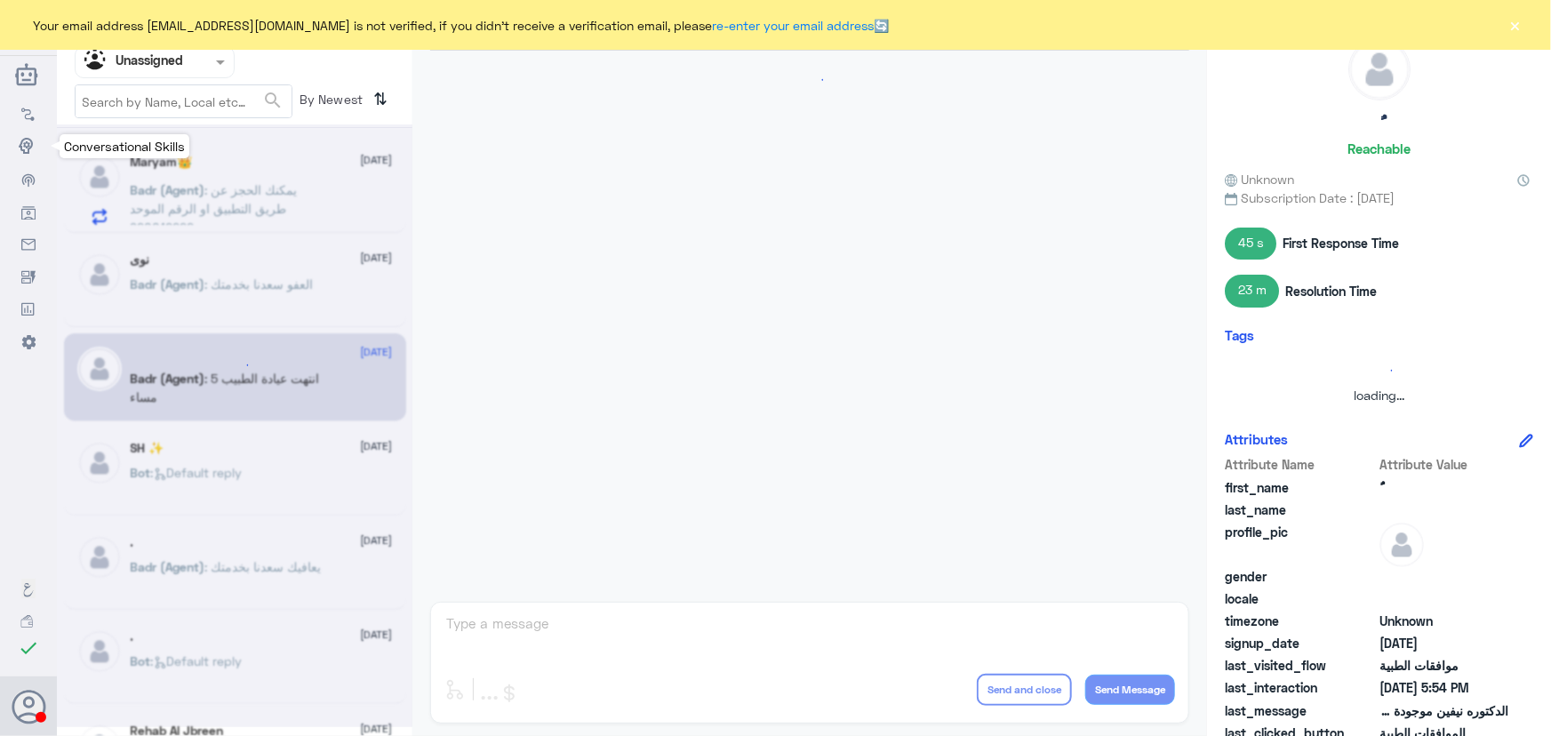
scroll to position [888, 0]
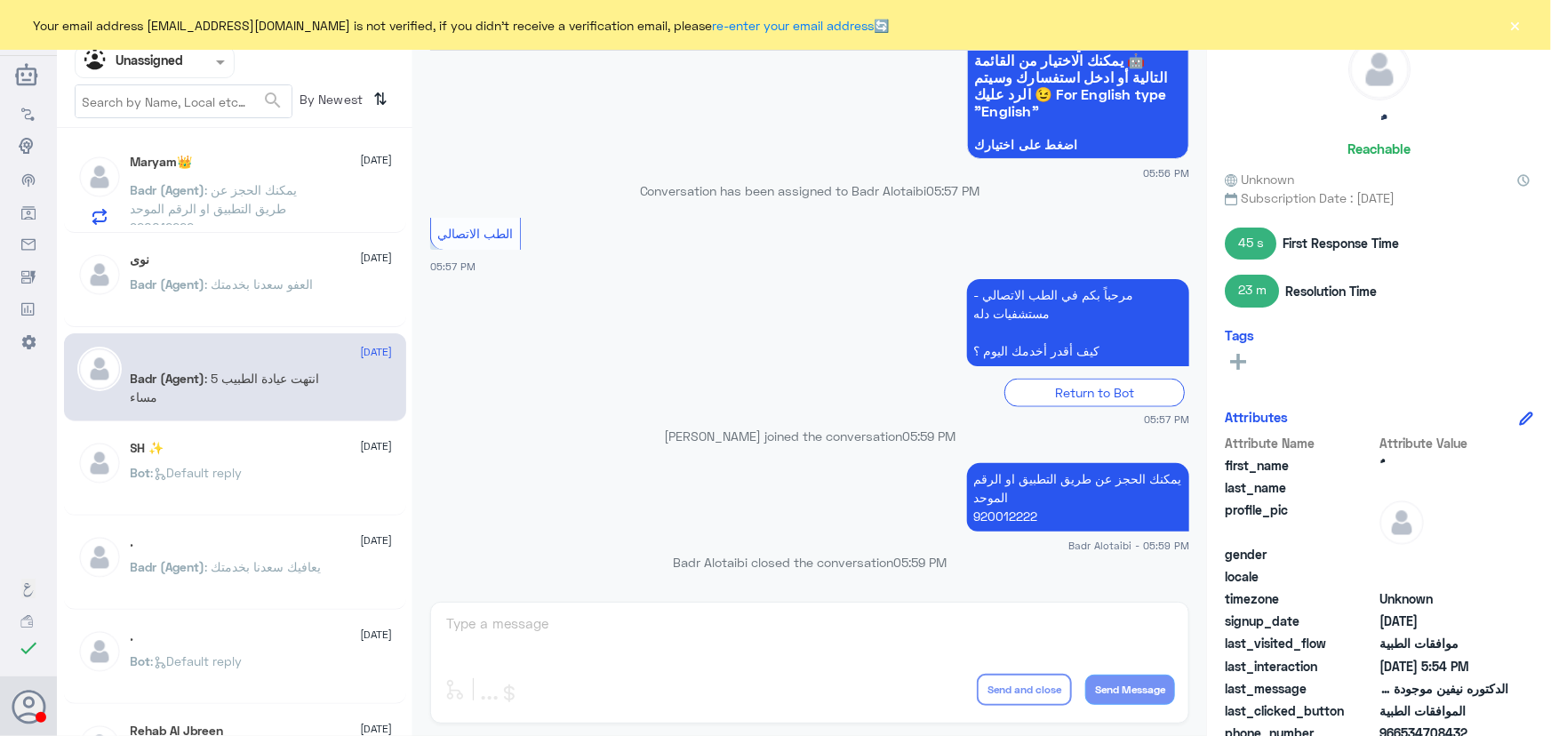
click at [160, 68] on input "text" at bounding box center [133, 62] width 98 height 20
click at [160, 84] on nav "Channel WhatsApp Status × All Tags Agent Filter Unassigned search By Newest ⇅" at bounding box center [234, 67] width 355 height 121
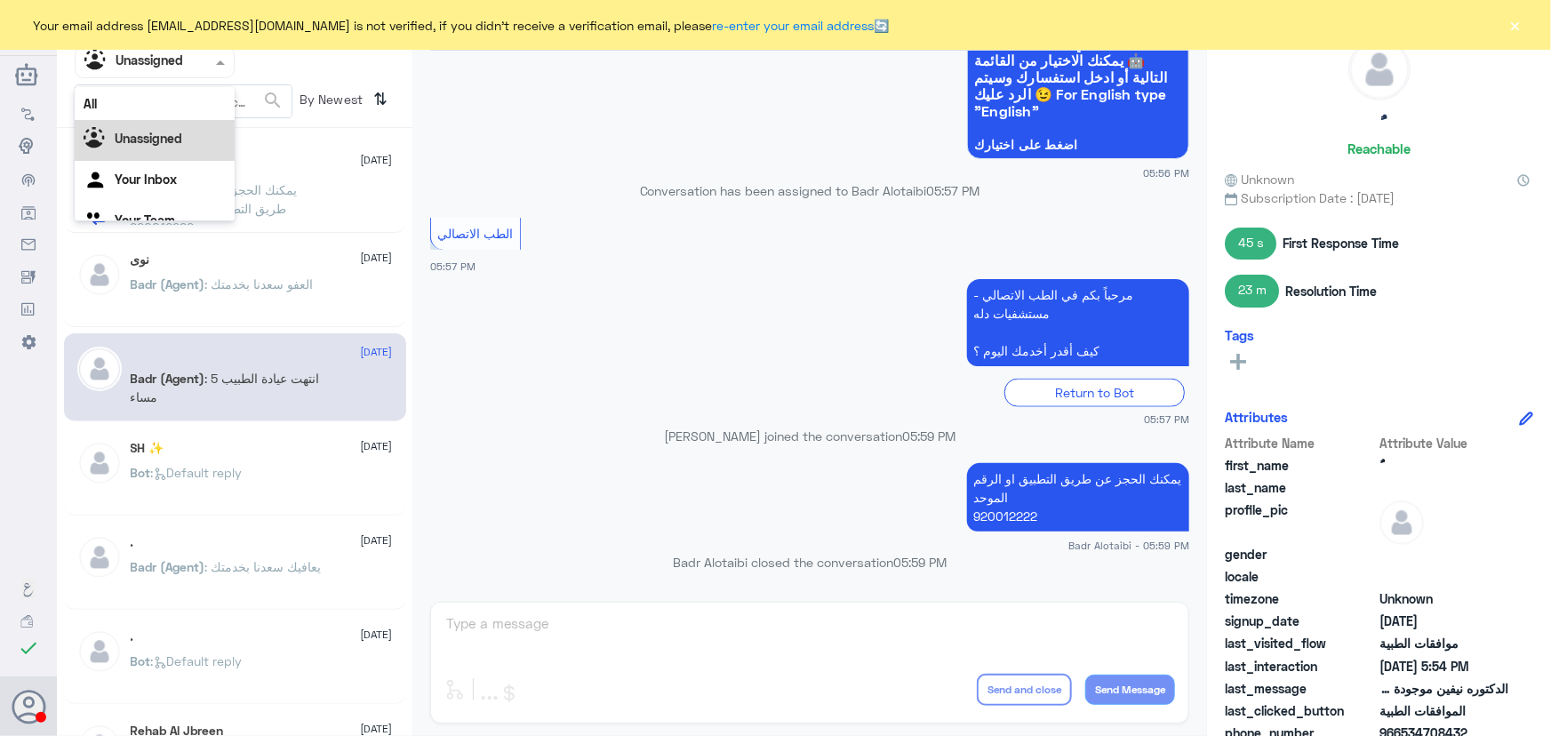
click at [160, 67] on input "text" at bounding box center [133, 62] width 98 height 20
click at [139, 158] on div "Your Inbox" at bounding box center [155, 159] width 160 height 41
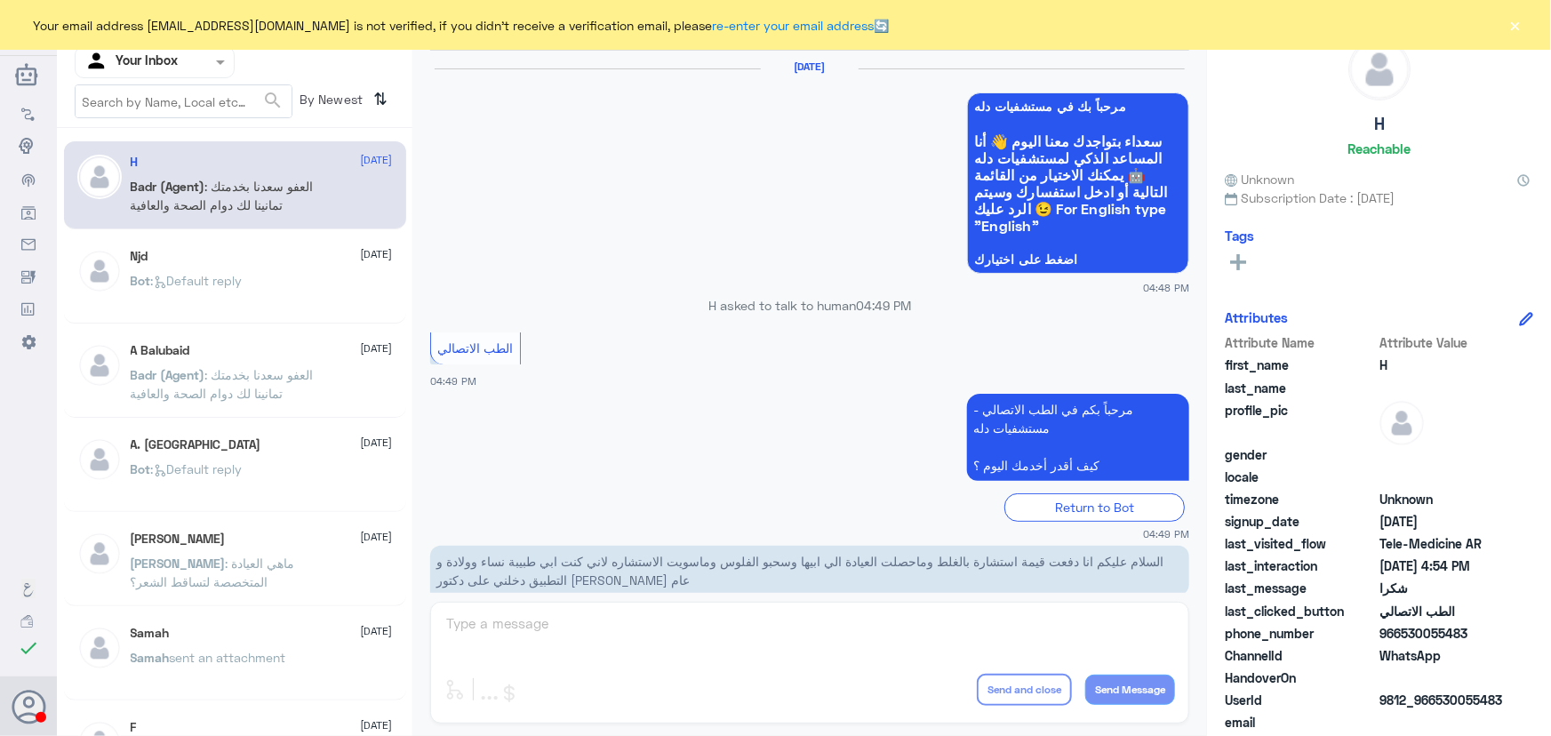
scroll to position [846, 0]
